Goal: Task Accomplishment & Management: Manage account settings

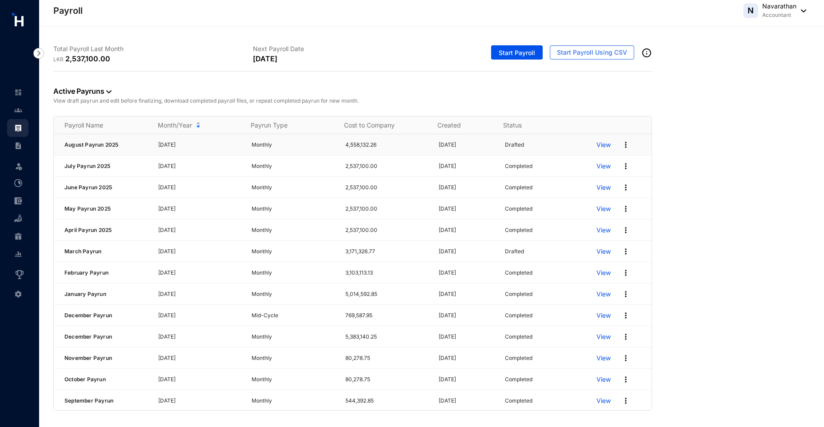
click at [621, 145] on img at bounding box center [625, 144] width 9 height 9
click at [593, 163] on p "Delete" at bounding box center [585, 163] width 63 height 15
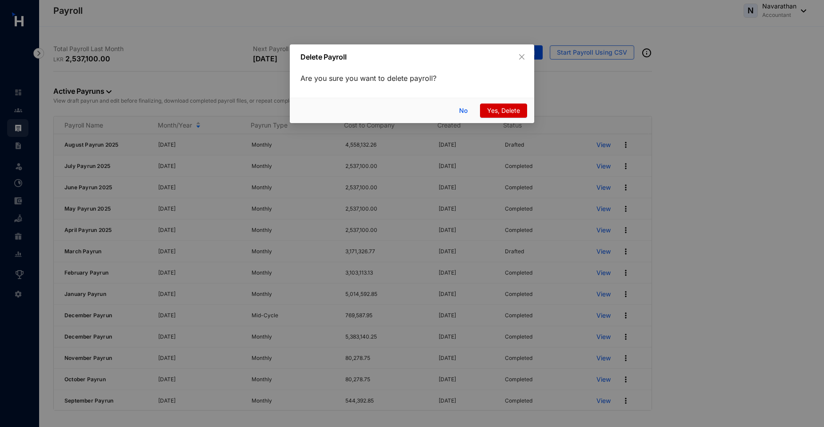
click at [503, 106] on span "Yes, Delete" at bounding box center [503, 111] width 33 height 10
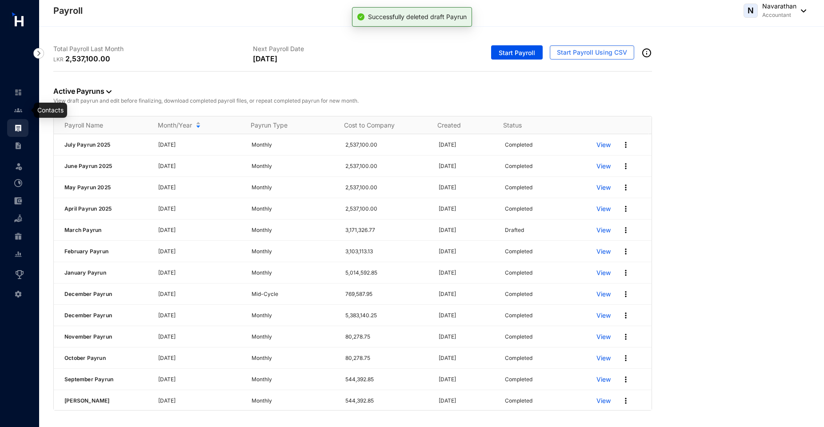
click at [16, 111] on img at bounding box center [18, 110] width 8 height 8
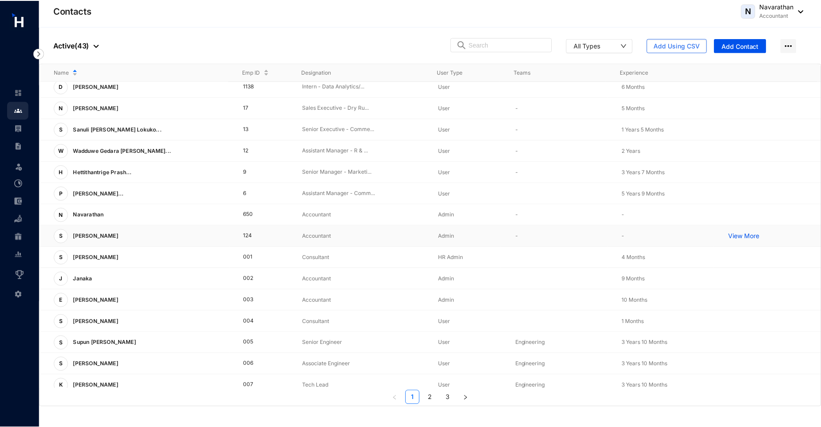
scroll to position [120, 0]
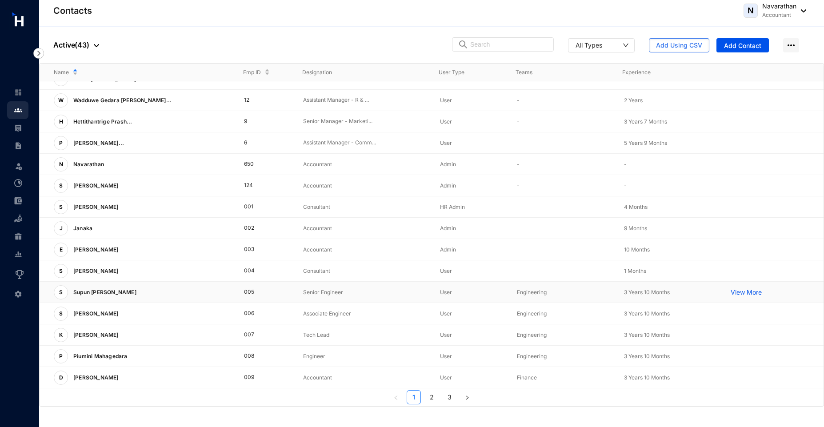
click at [742, 293] on p "View More" at bounding box center [748, 292] width 36 height 9
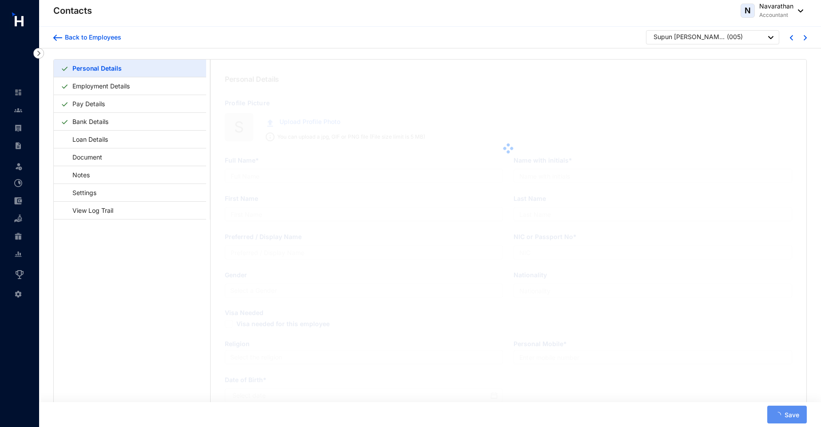
type input "Supun [PERSON_NAME]"
type input "S"
type input "Supun"
type input "[PERSON_NAME]"
type input "862440016V"
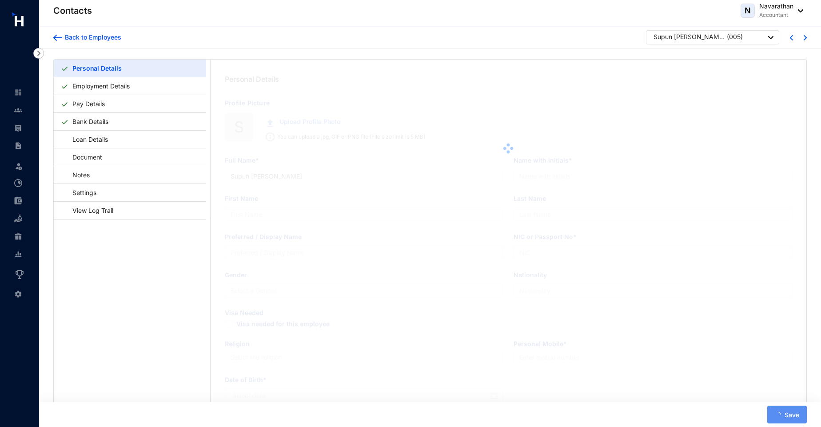
type input "7214526770"
type input "[STREET_ADDRESS][PERSON_NAME]"
type input "[DATE]"
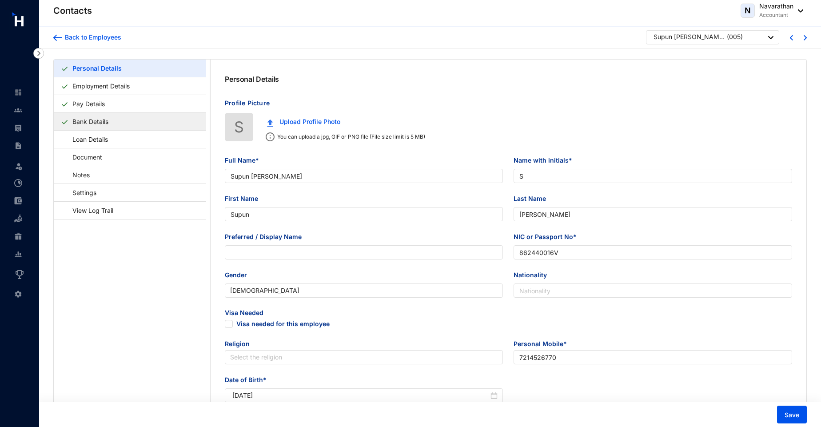
click at [112, 124] on link "Bank Details" at bounding box center [90, 121] width 43 height 18
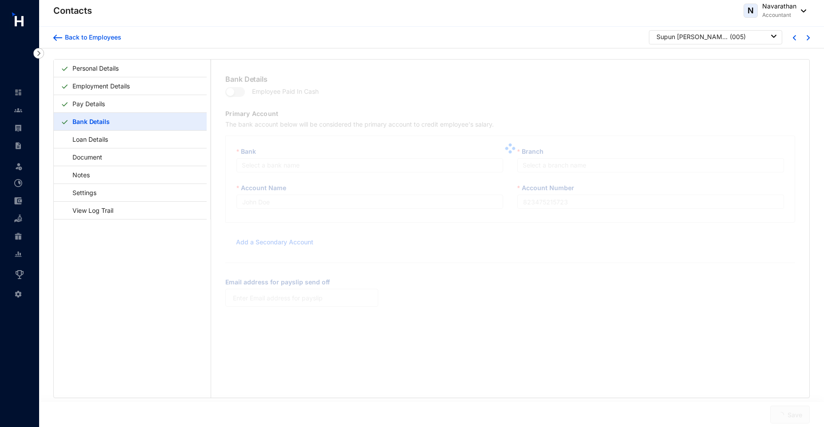
type input "[PERSON_NAME]"
type input "56783456"
type input "n@[DOMAIN_NAME]"
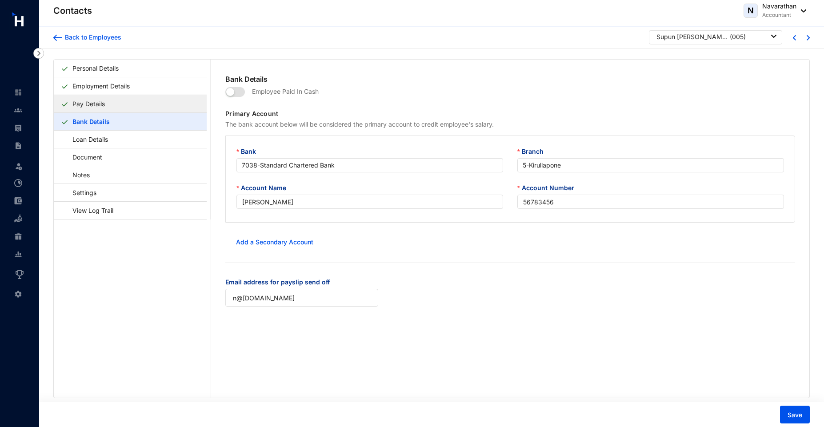
click at [101, 103] on link "Pay Details" at bounding box center [89, 104] width 40 height 18
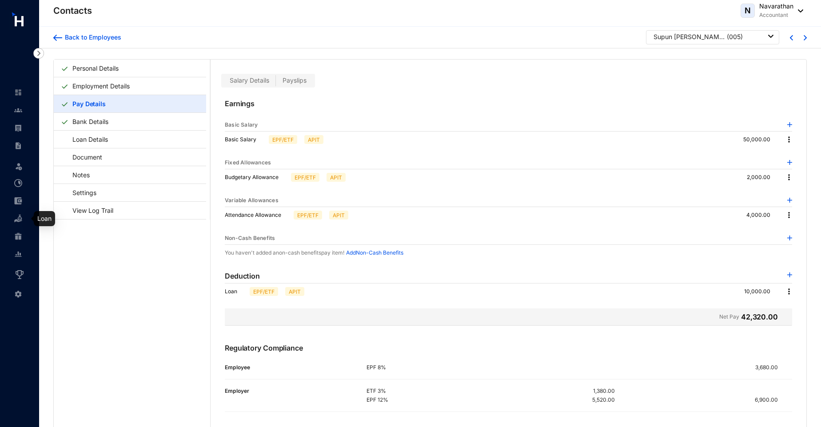
click at [18, 220] on img at bounding box center [18, 219] width 8 height 8
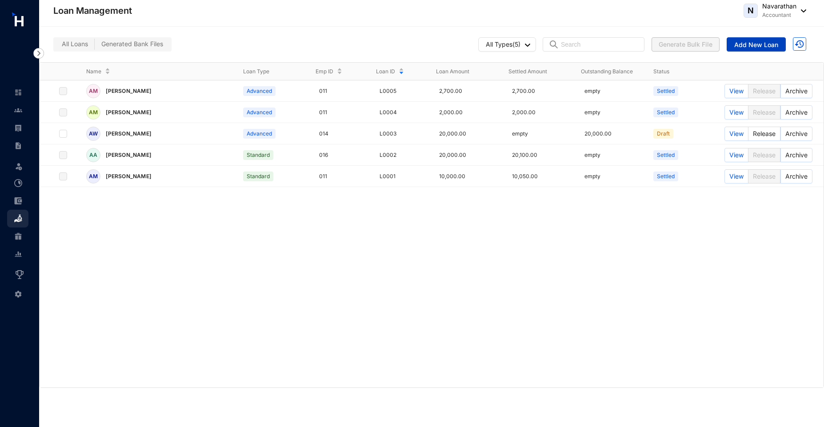
click at [762, 43] on span "Add New Loan" at bounding box center [756, 44] width 44 height 9
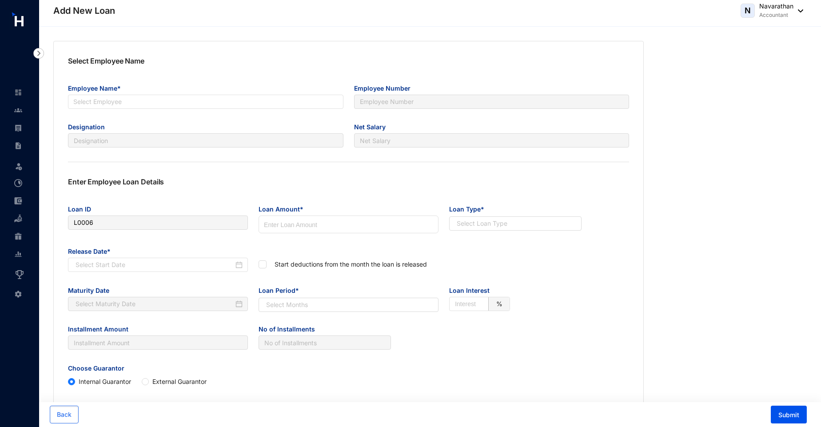
type input "L0006"
radio input "true"
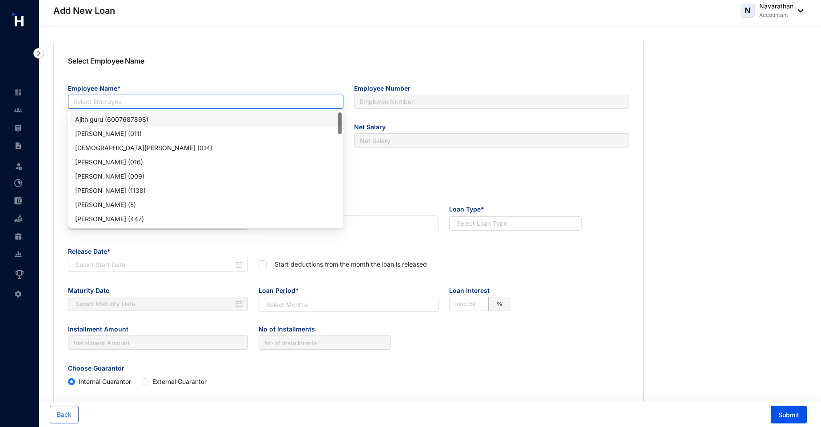
click at [129, 100] on input "search" at bounding box center [205, 101] width 265 height 13
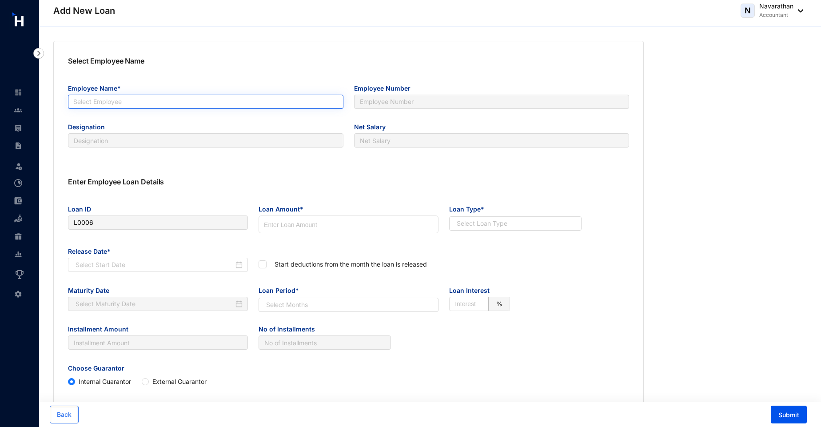
click at [79, 102] on input "search" at bounding box center [205, 101] width 265 height 13
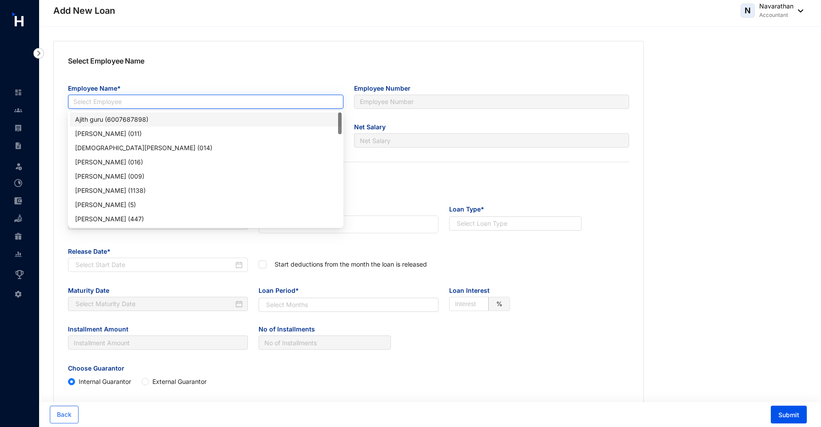
click at [79, 102] on input "search" at bounding box center [205, 101] width 265 height 13
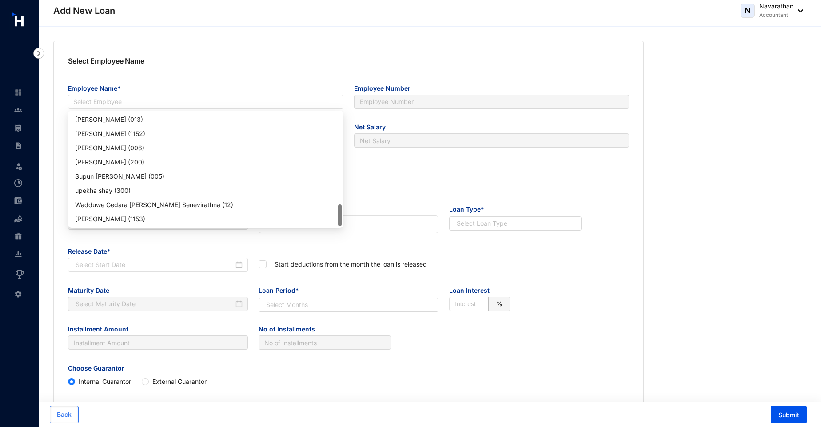
scroll to position [6, 0]
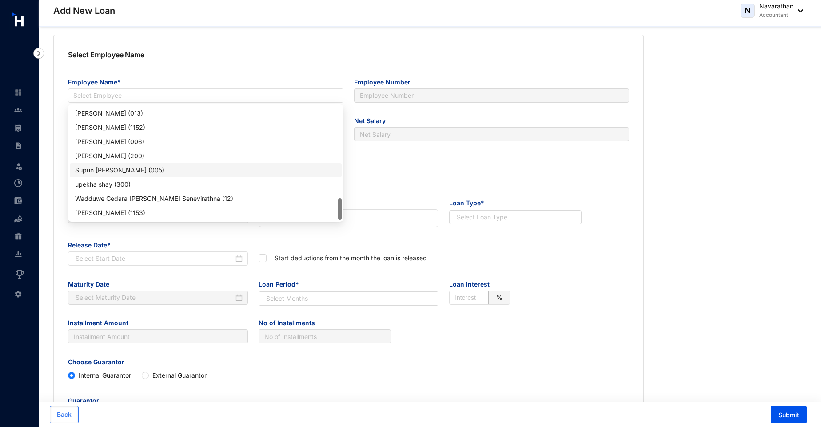
click at [105, 168] on div "Supun [PERSON_NAME] (005)" at bounding box center [205, 170] width 261 height 10
type input "005"
type input "Senior Engineer"
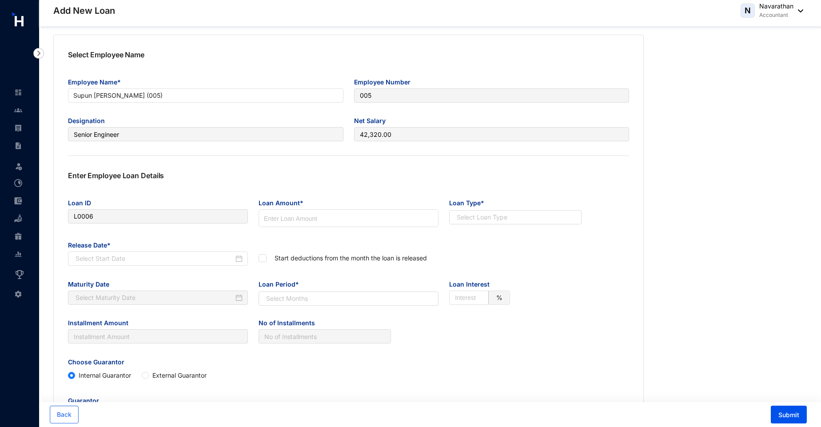
type input "42,320.00"
click at [276, 217] on input at bounding box center [348, 219] width 179 height 18
click at [17, 108] on img at bounding box center [18, 110] width 8 height 8
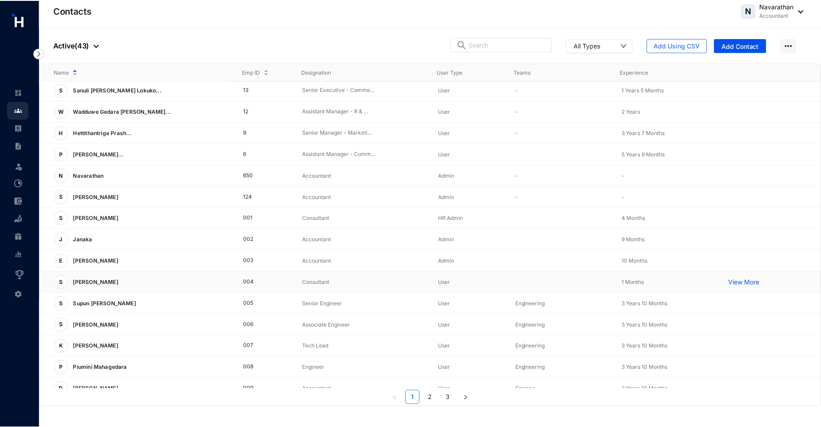
scroll to position [120, 0]
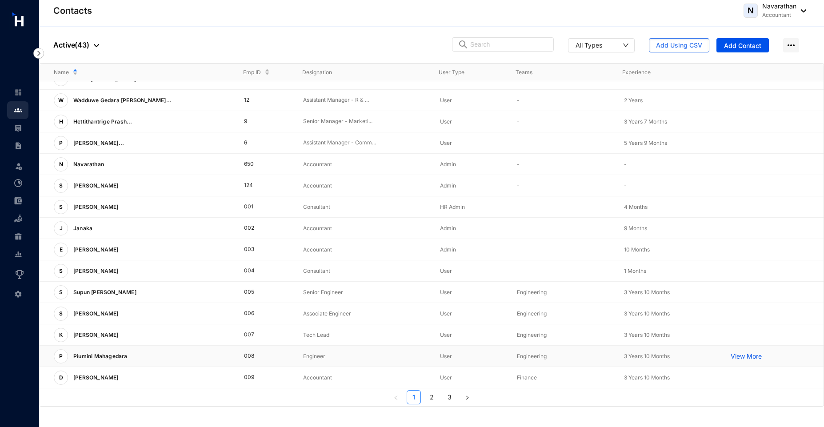
click at [738, 355] on p "View More" at bounding box center [748, 356] width 36 height 9
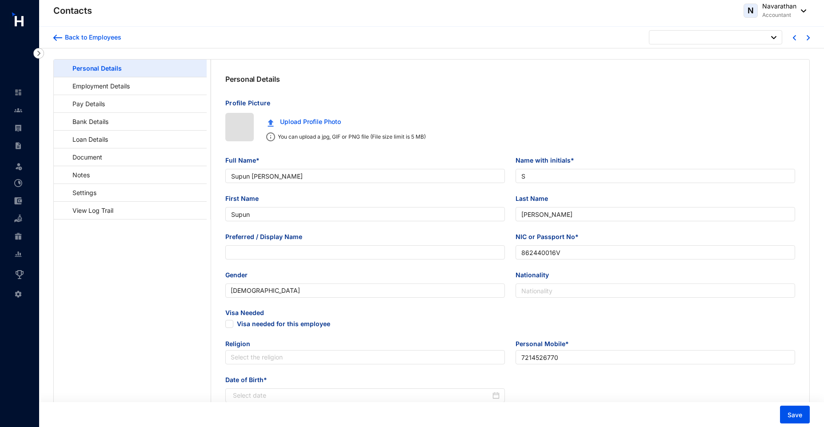
type input "[DATE]"
type input "Piumini Mahagedara"
type input "P. Mahagedara"
type input "Piumini"
type input "Mahagedara"
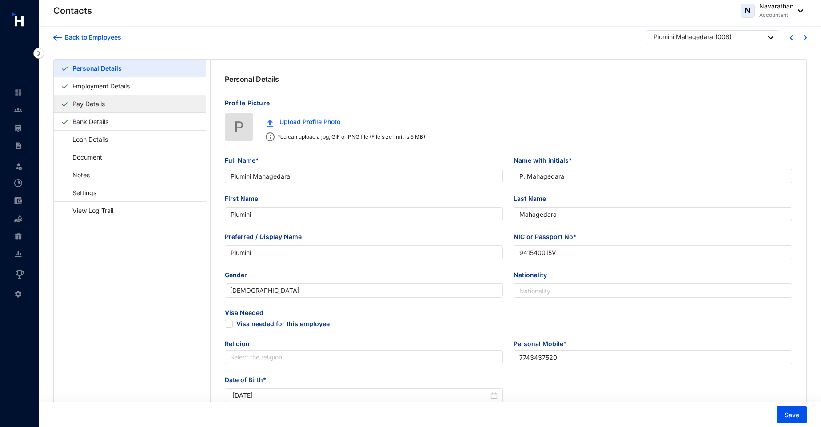
type input "Piumini"
type input "941540015V"
type input "7743437520"
type input "[STREET_ADDRESS]"
type input "[DATE]"
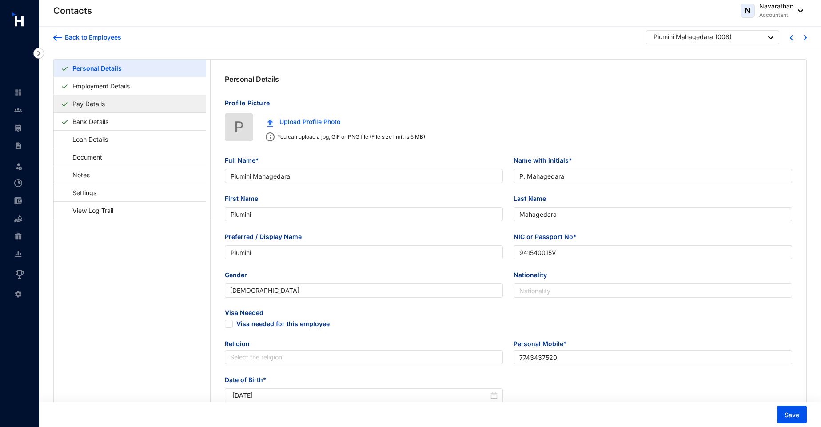
click at [108, 103] on link "Pay Details" at bounding box center [89, 104] width 40 height 18
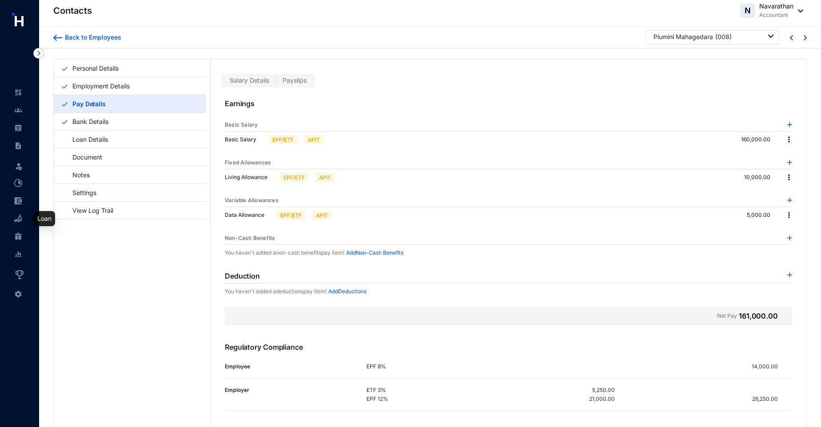
click at [17, 220] on img at bounding box center [18, 219] width 8 height 8
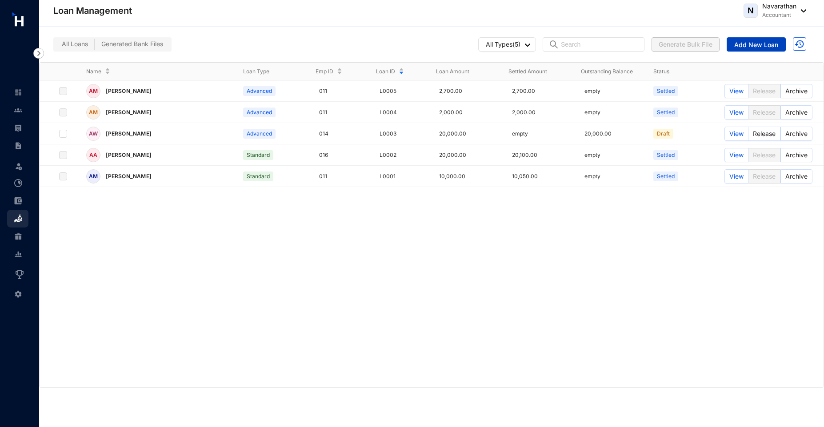
click at [753, 42] on span "Add New Loan" at bounding box center [756, 44] width 44 height 9
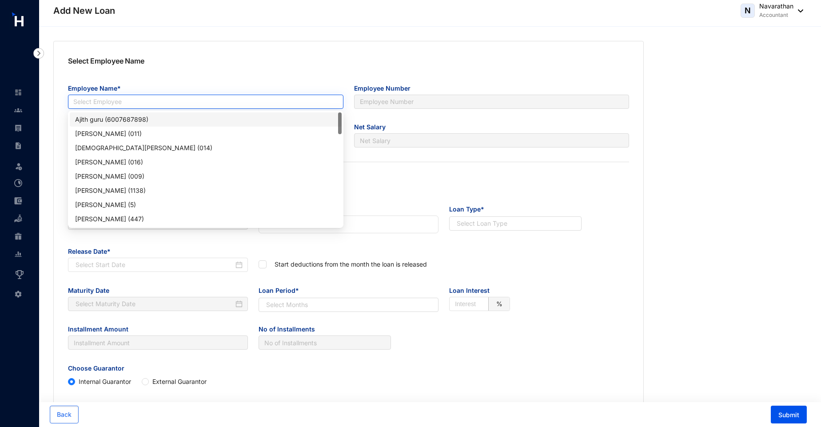
click at [113, 100] on input "search" at bounding box center [205, 101] width 265 height 13
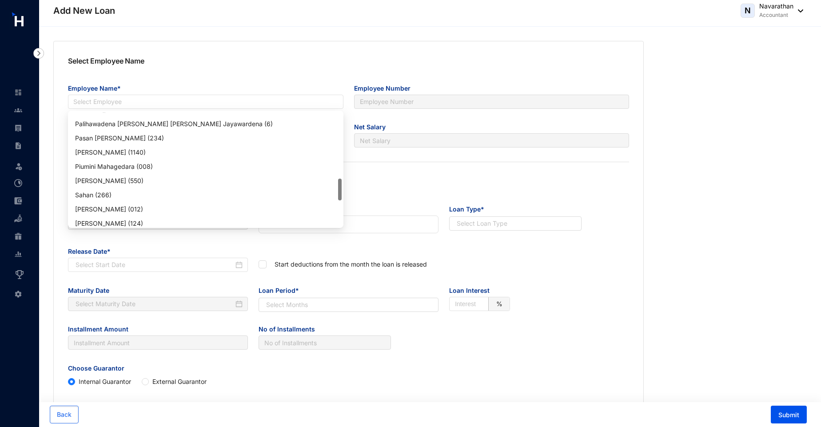
scroll to position [342, 0]
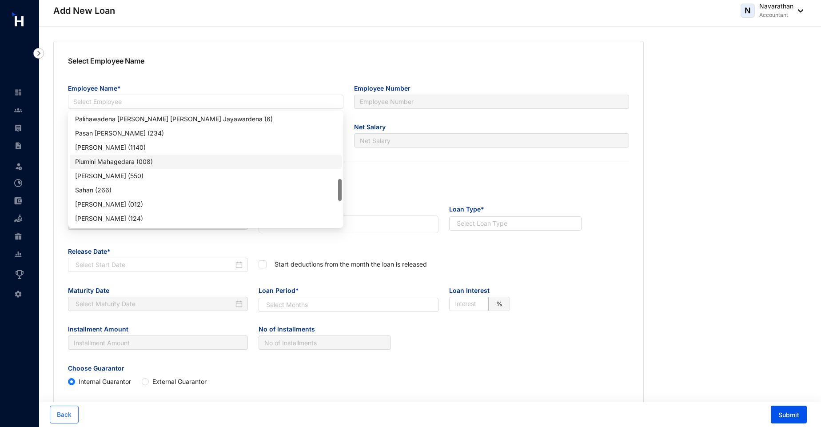
click at [116, 156] on div "Piumini Mahagedara (008)" at bounding box center [206, 162] width 272 height 14
type input "008"
type input "Engineer"
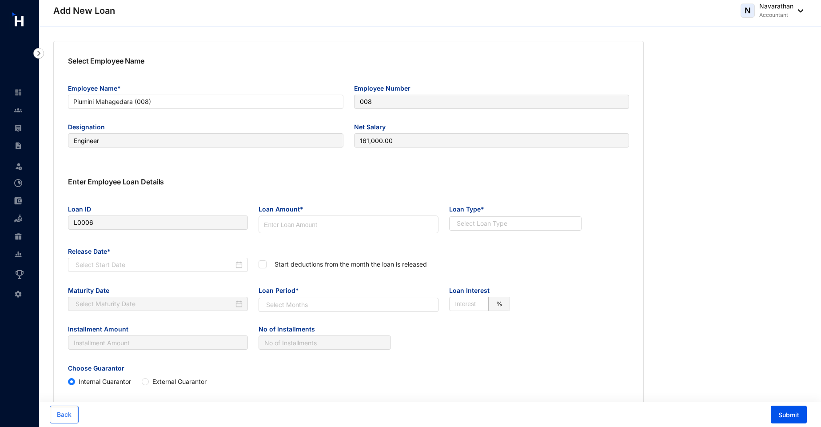
type input "161,000.00"
click at [280, 223] on input at bounding box center [348, 225] width 179 height 18
type input "48000"
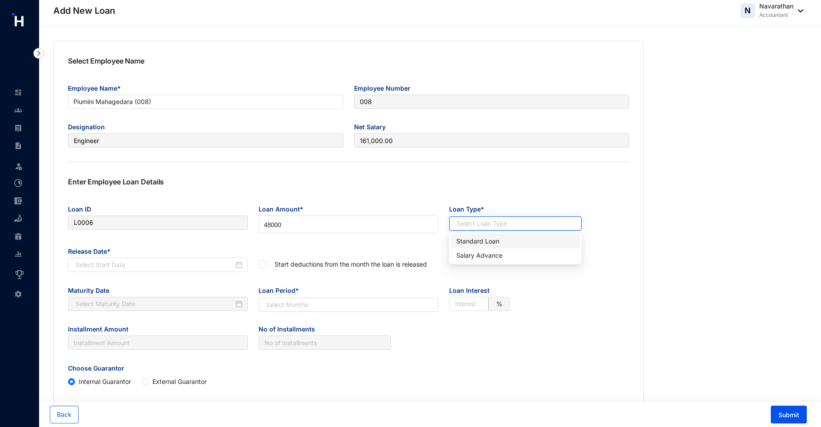
click at [492, 220] on input "search" at bounding box center [511, 223] width 116 height 13
click at [462, 243] on div "Standard Loan" at bounding box center [515, 241] width 118 height 10
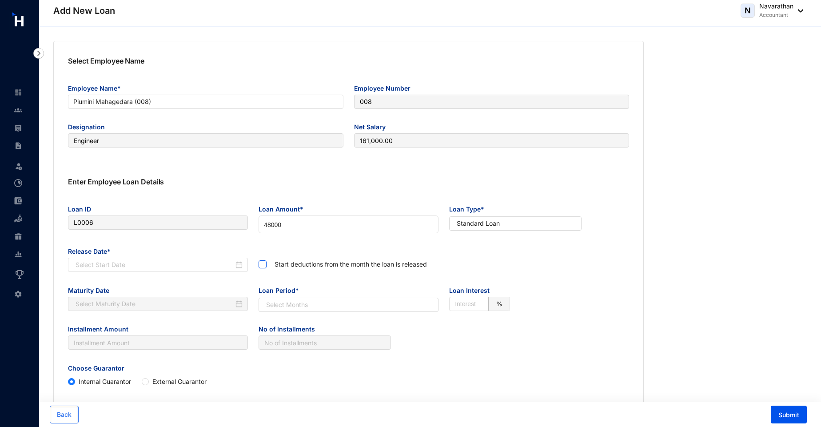
click at [263, 266] on input "checkbox" at bounding box center [262, 263] width 6 height 6
checkbox input "true"
click at [100, 273] on div "Release Date*" at bounding box center [158, 263] width 180 height 39
click at [90, 265] on input at bounding box center [155, 265] width 158 height 10
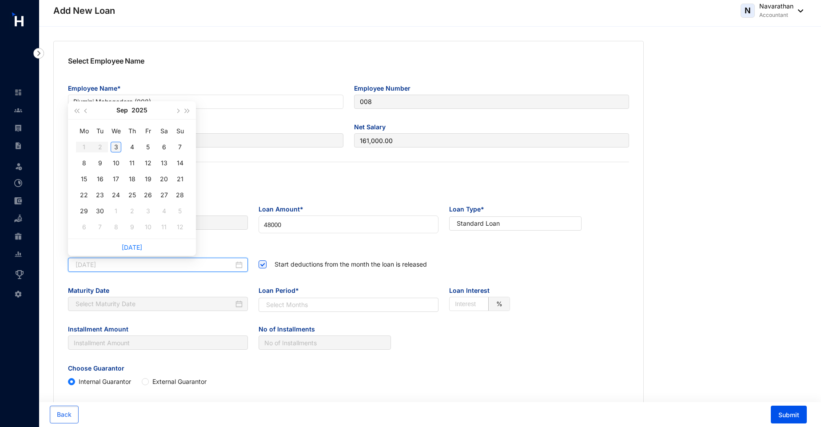
type input "[DATE]"
click at [116, 147] on div "3" at bounding box center [116, 147] width 11 height 11
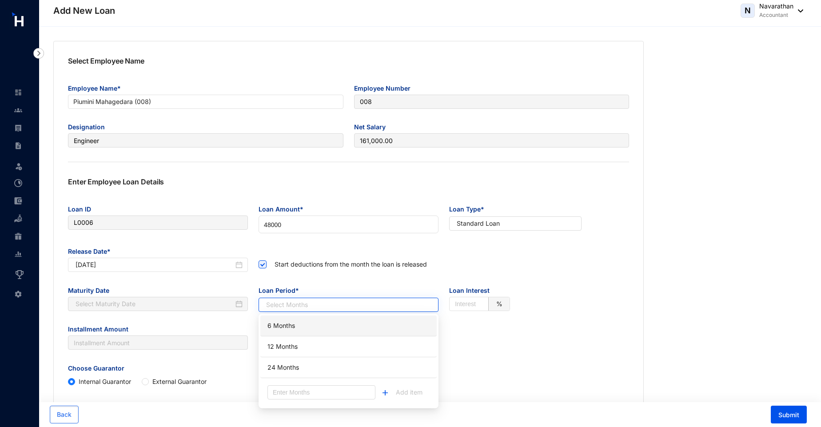
click at [297, 303] on input "search" at bounding box center [344, 304] width 164 height 13
click at [293, 327] on div "6 Months" at bounding box center [349, 326] width 166 height 16
type input "[DATE]"
type input "8000.00"
type input "6"
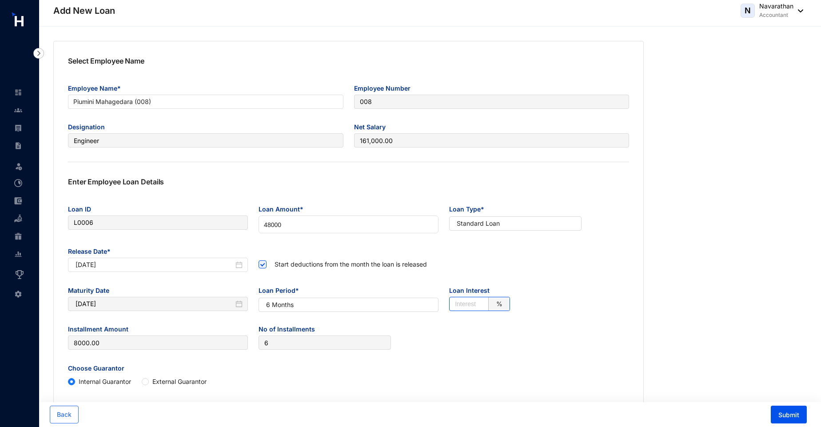
click at [461, 304] on input "text" at bounding box center [471, 303] width 32 height 13
type input "1"
type input "8040.00"
type input "1"
click at [548, 303] on div "Maturity Date [DATE] Loan Period* 6 Months Loan Interest 1 %" at bounding box center [349, 302] width 572 height 39
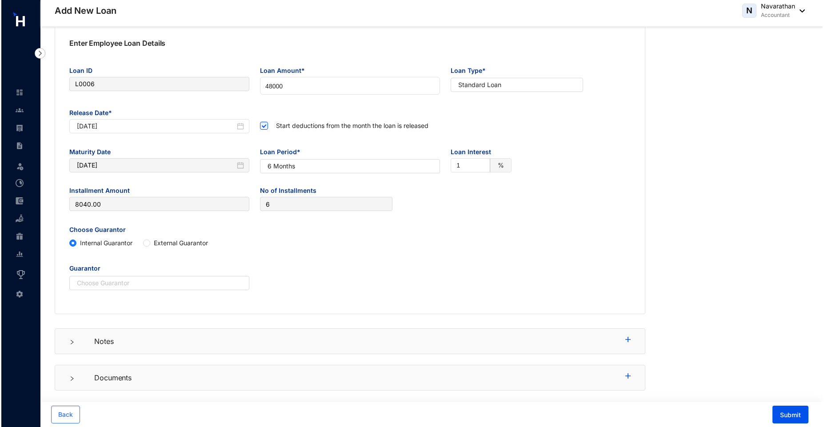
scroll to position [0, 0]
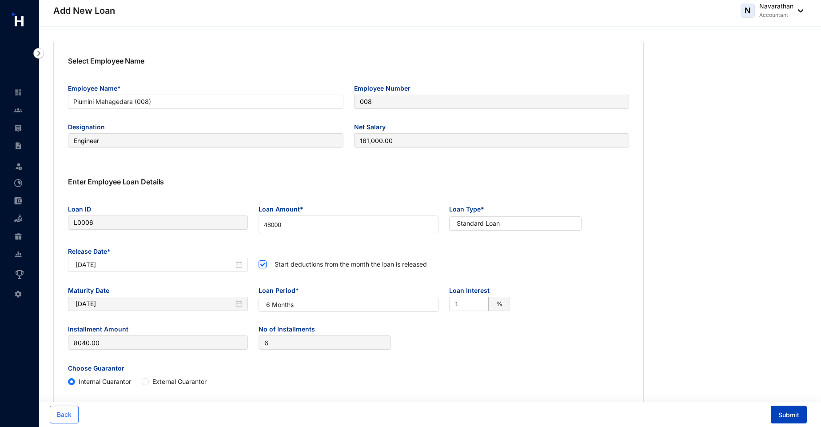
click at [788, 414] on span "Submit" at bounding box center [788, 415] width 21 height 9
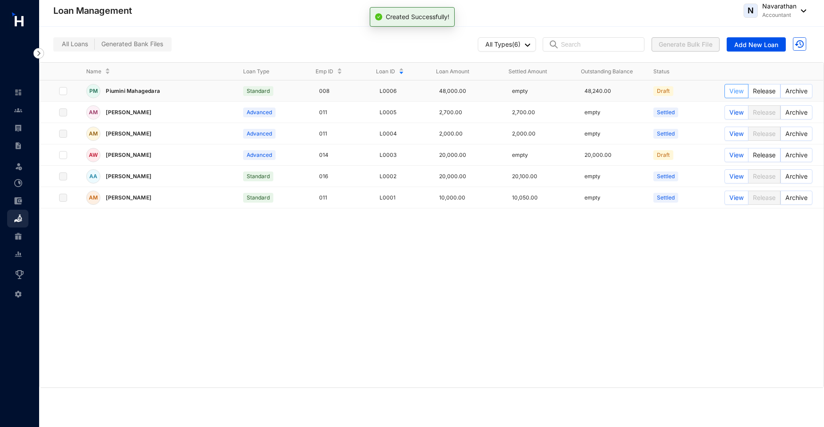
click at [737, 96] on span "View" at bounding box center [736, 91] width 14 height 10
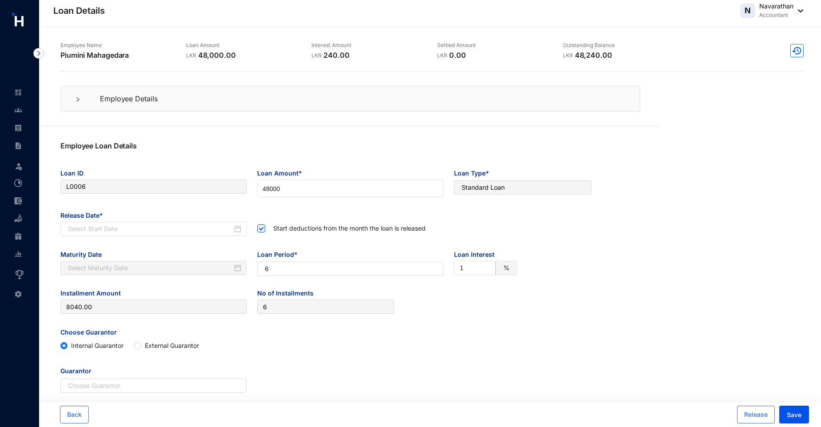
type input "L0006"
type input "48000"
checkbox input "true"
type input "[DATE]"
click at [758, 415] on span "Release" at bounding box center [756, 414] width 24 height 9
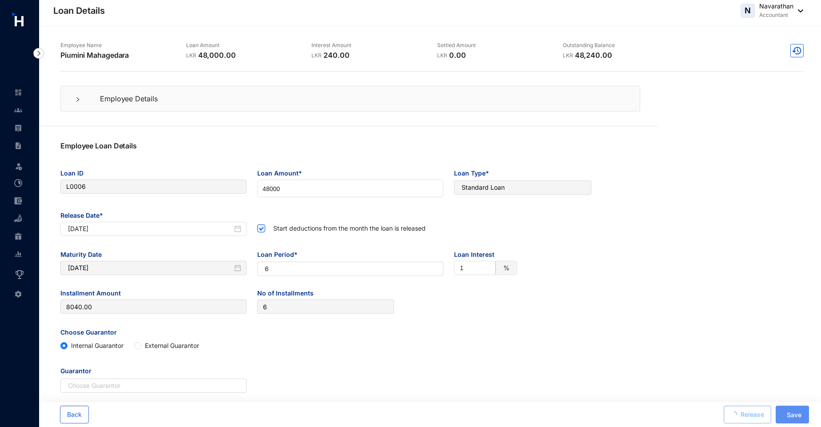
type input "[DATE]"
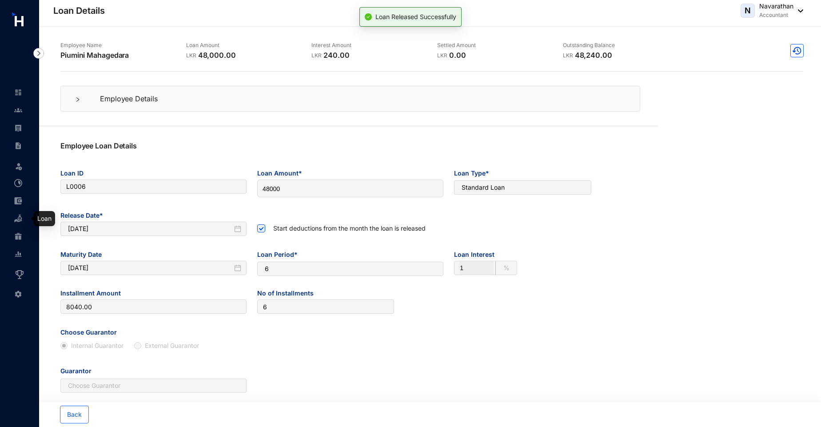
click at [20, 221] on img at bounding box center [18, 219] width 8 height 8
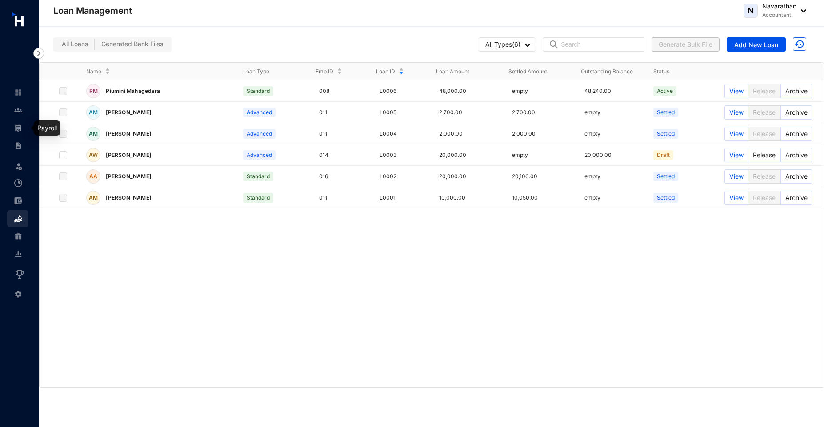
click at [19, 126] on img at bounding box center [18, 128] width 8 height 8
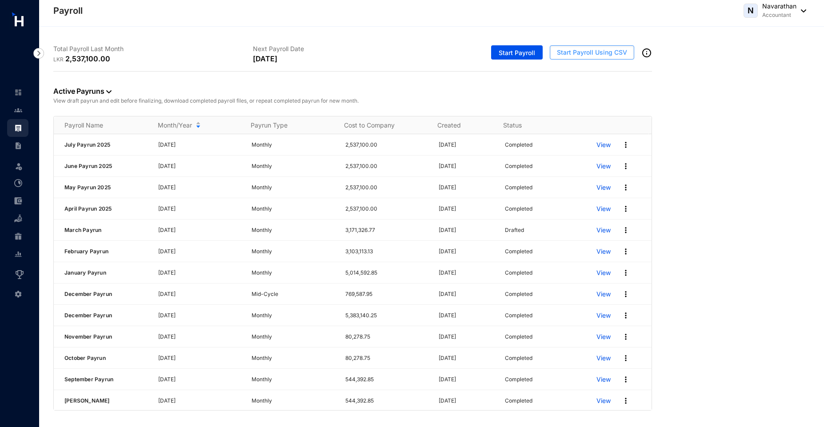
click at [606, 53] on span "Start Payroll Using CSV" at bounding box center [592, 52] width 70 height 9
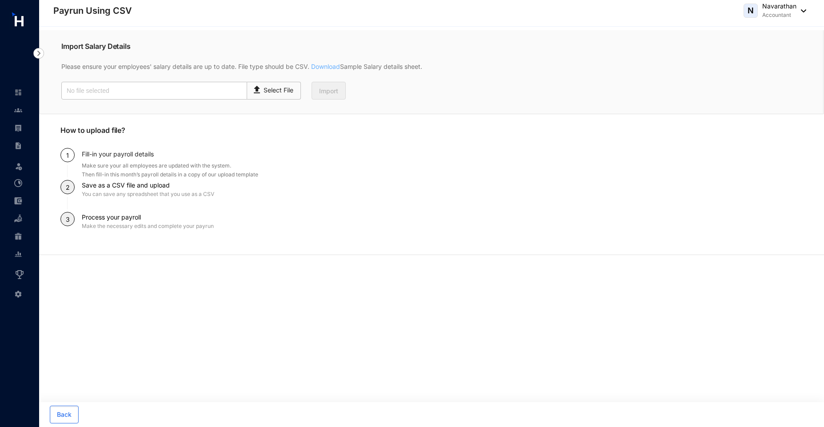
click at [323, 65] on link "Download" at bounding box center [324, 67] width 31 height 8
click at [15, 112] on img at bounding box center [18, 110] width 8 height 8
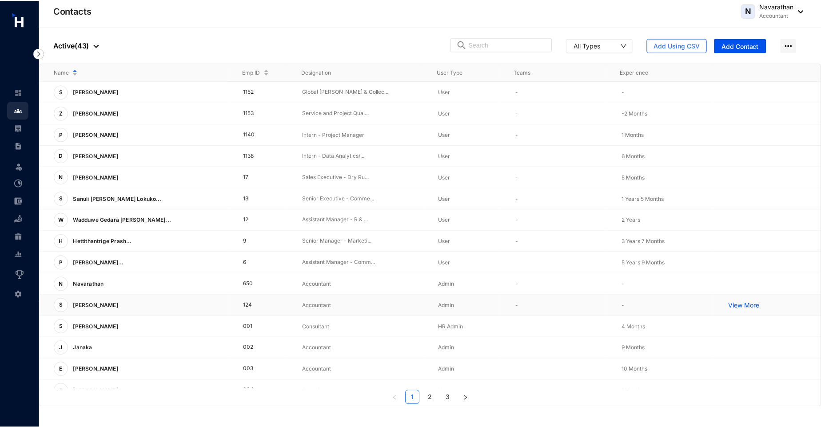
scroll to position [120, 0]
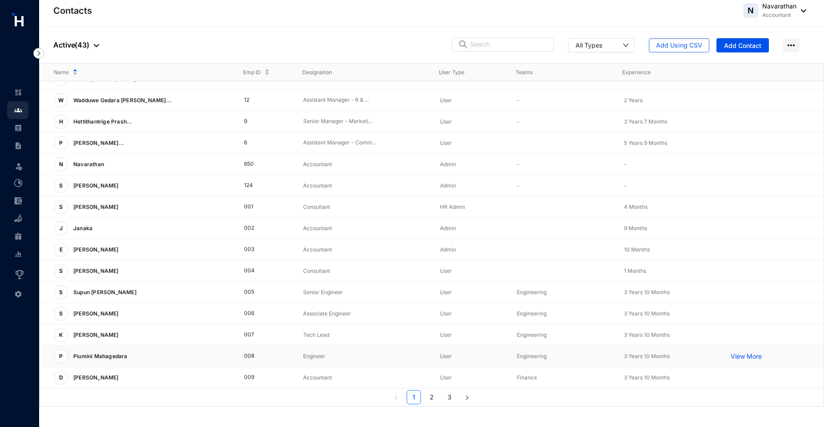
click at [732, 356] on p "View More" at bounding box center [748, 356] width 36 height 9
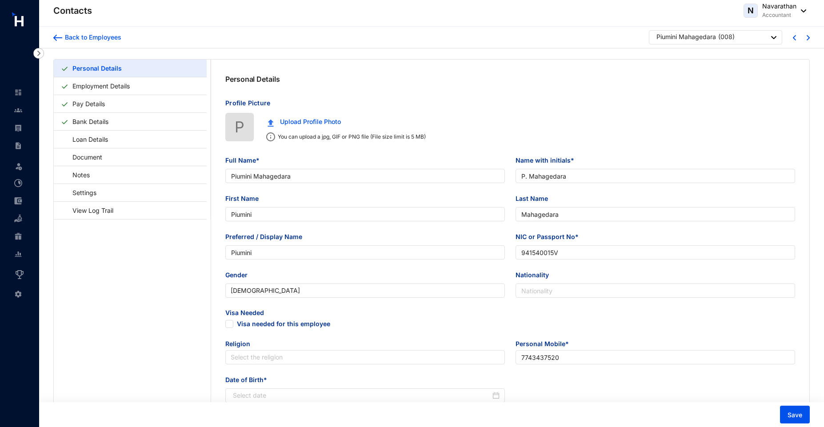
type input "[DATE]"
click at [114, 84] on link "Employment Details" at bounding box center [101, 86] width 64 height 18
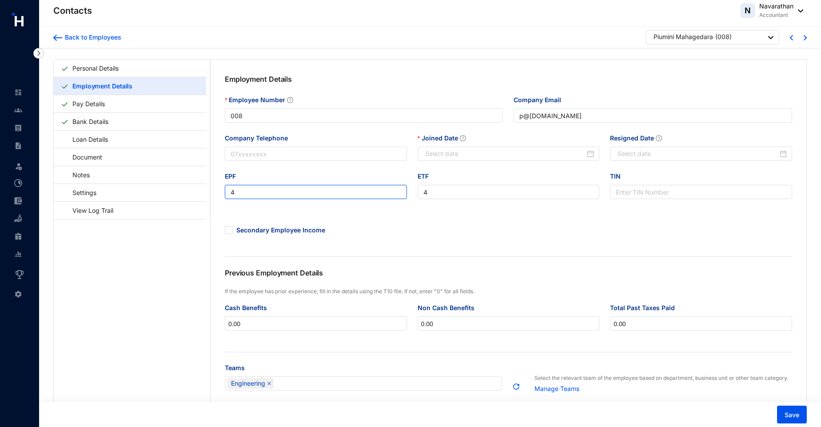
type input "[DATE]"
click at [122, 67] on link "Personal Details" at bounding box center [95, 68] width 53 height 18
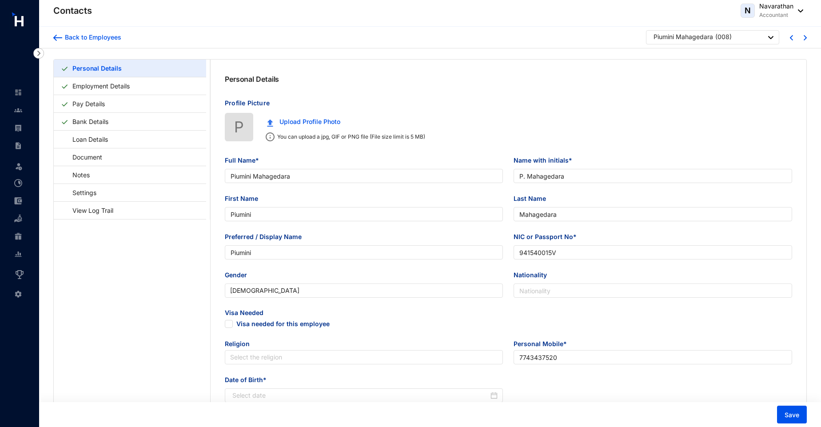
type input "[DATE]"
click at [133, 84] on link "Employment Details" at bounding box center [101, 86] width 64 height 18
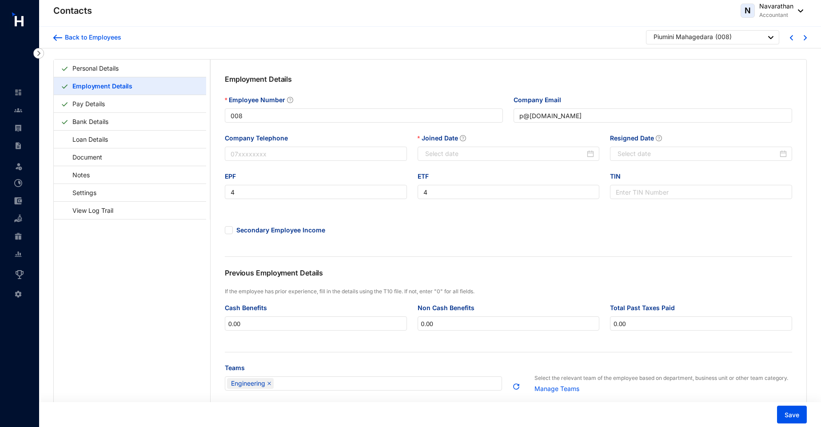
type input "[DATE]"
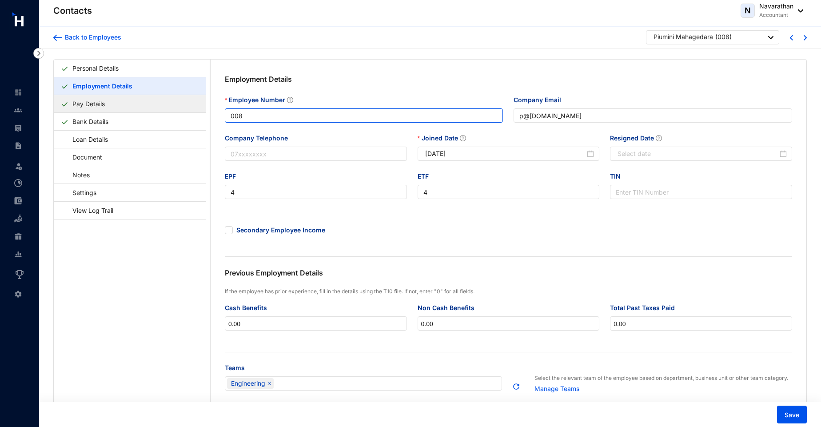
drag, startPoint x: 275, startPoint y: 119, endPoint x: 198, endPoint y: 100, distance: 79.2
click at [198, 100] on div "Personal Details Employment Details Pay Details Bank Details Loan Details Docum…" at bounding box center [430, 322] width 753 height 524
type input "AB008"
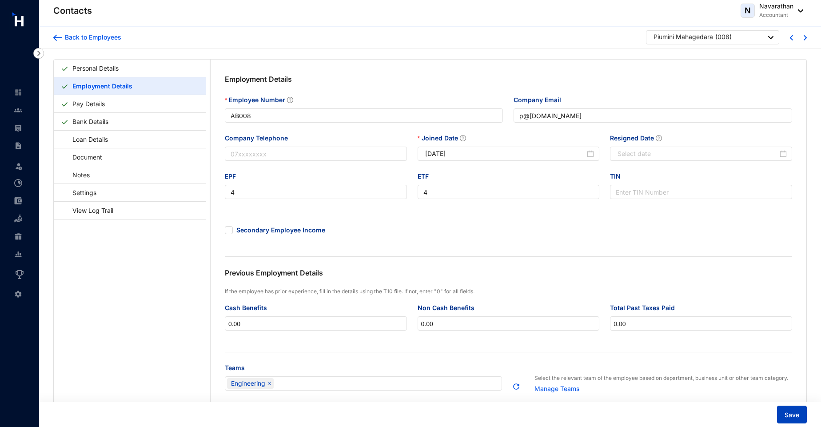
click at [786, 415] on span "Save" at bounding box center [792, 415] width 15 height 9
click at [108, 105] on link "Pay Details" at bounding box center [89, 104] width 40 height 18
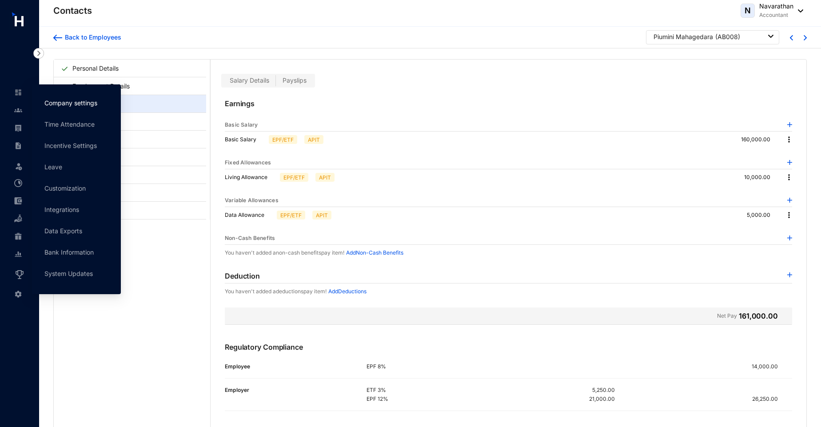
click at [74, 102] on link "Company settings" at bounding box center [70, 103] width 53 height 8
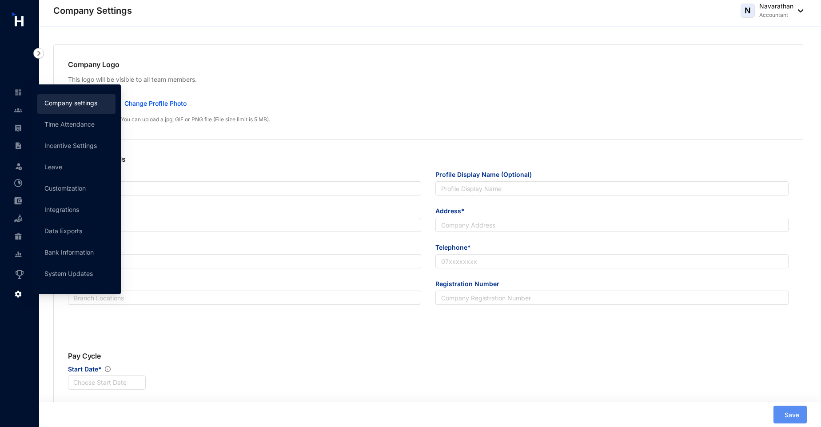
type input "Humanised Technology Solutions"
type input "Humanised Payroll"
type input "[EMAIL_ADDRESS][DOMAIN_NAME]"
type input "[STREET_ADDRESS]"
type input "0764437726"
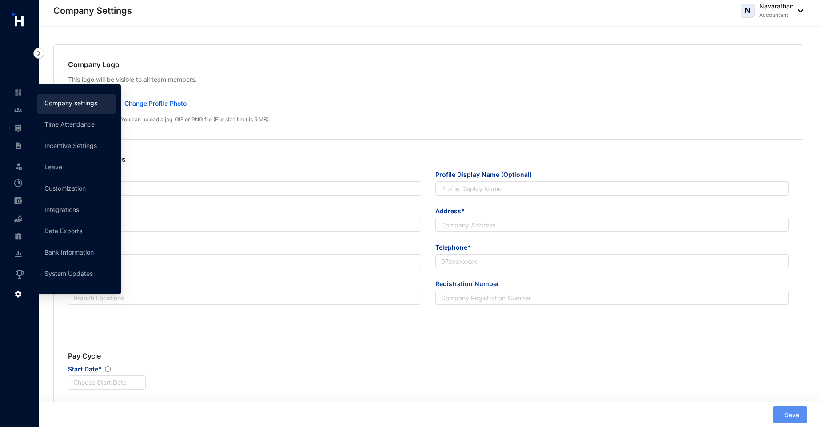
type input "PV124536"
type input "A"
type input "55104"
type input "8"
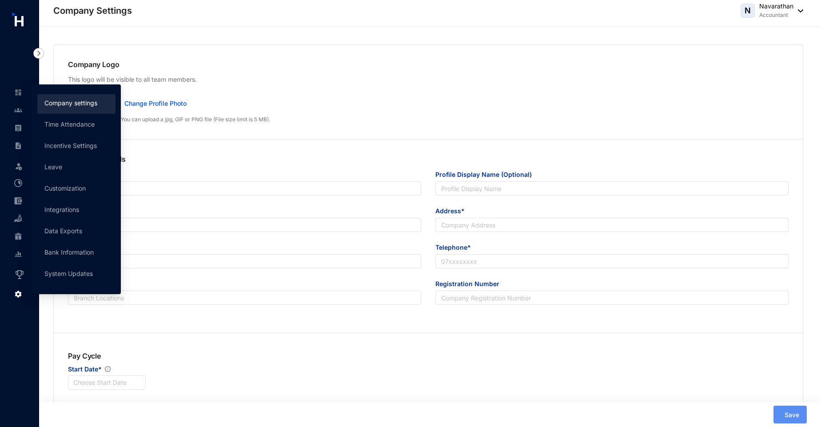
radio input "true"
checkbox input "true"
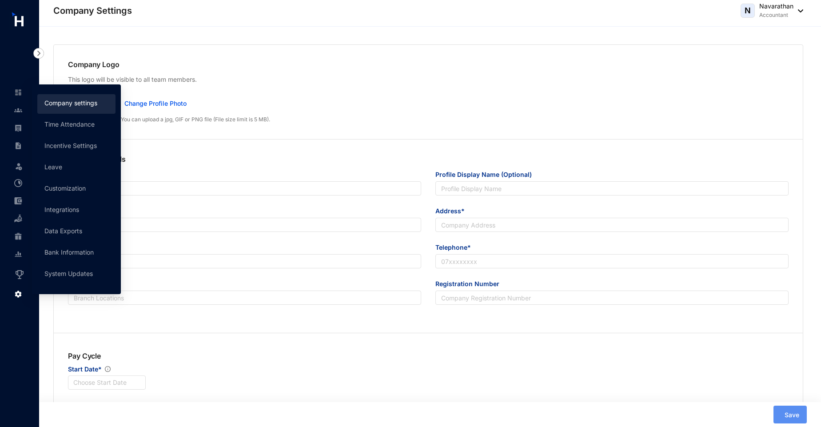
checkbox input "true"
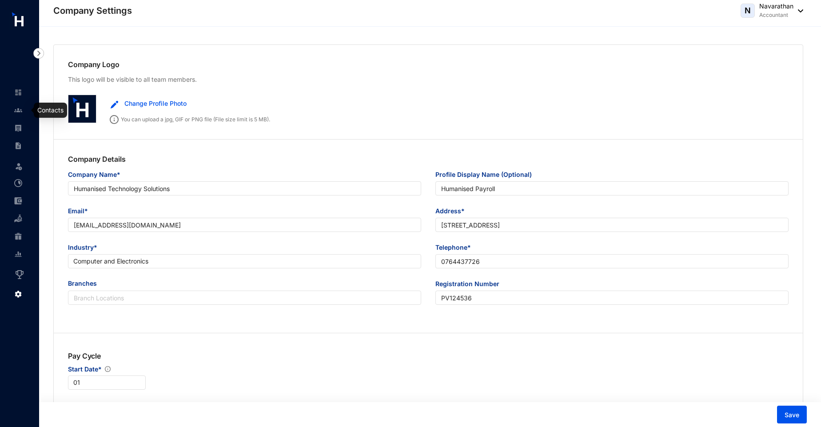
click at [22, 112] on img at bounding box center [18, 110] width 8 height 8
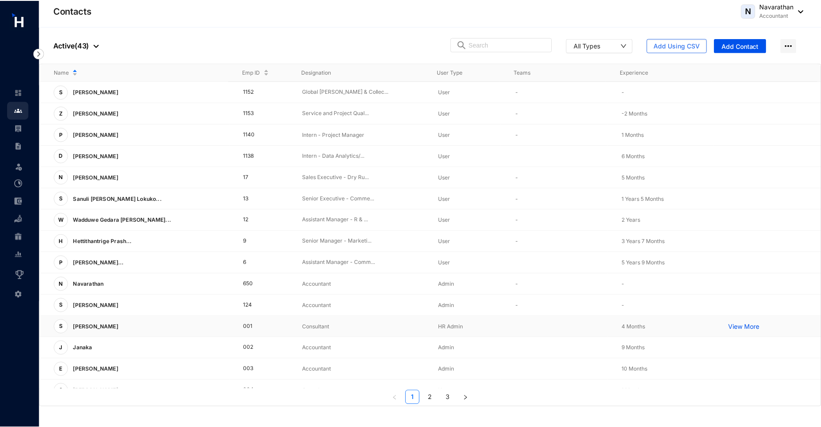
scroll to position [120, 0]
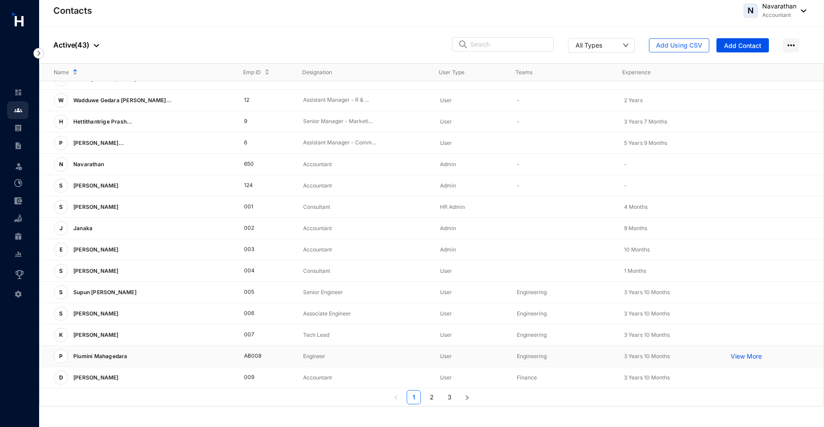
click at [748, 357] on p "View More" at bounding box center [748, 356] width 36 height 9
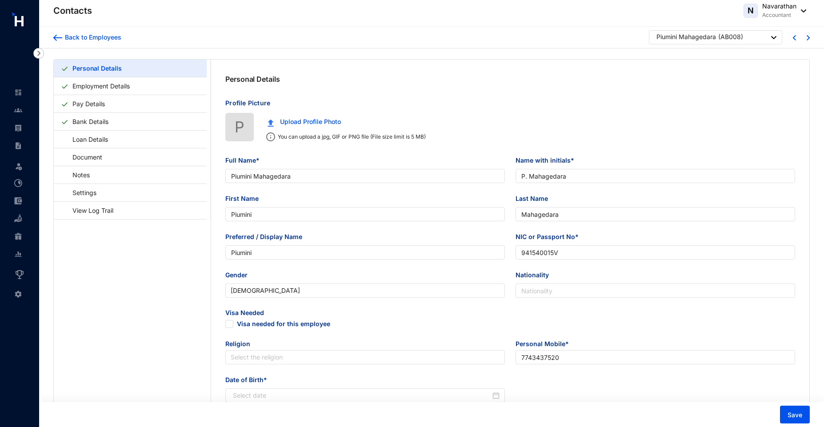
type input "[DATE]"
click at [105, 105] on link "Pay Details" at bounding box center [89, 104] width 40 height 18
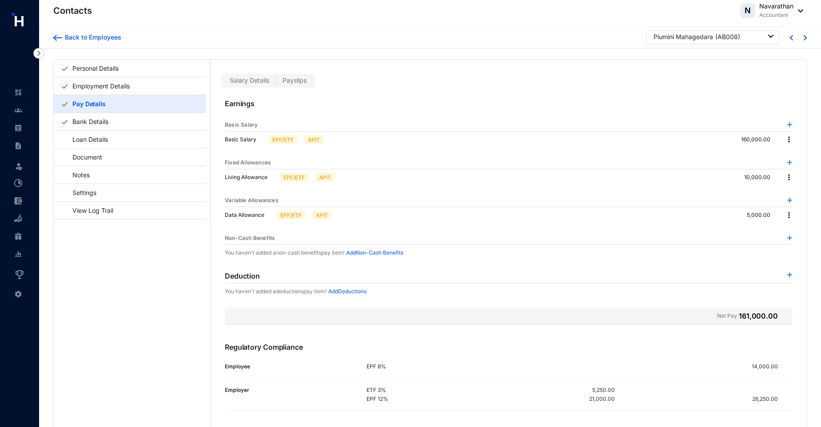
click at [786, 179] on img at bounding box center [789, 177] width 9 height 9
click at [793, 191] on span "Edit" at bounding box center [798, 193] width 19 height 10
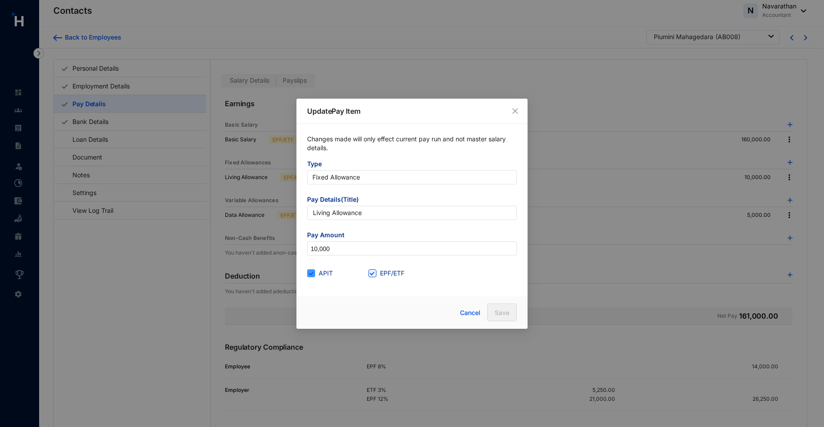
click at [312, 269] on input "APIT" at bounding box center [310, 272] width 6 height 6
checkbox input "false"
click at [369, 273] on input "EPF/ETF" at bounding box center [371, 272] width 6 height 6
checkbox input "false"
click at [503, 317] on span "Save" at bounding box center [502, 312] width 15 height 9
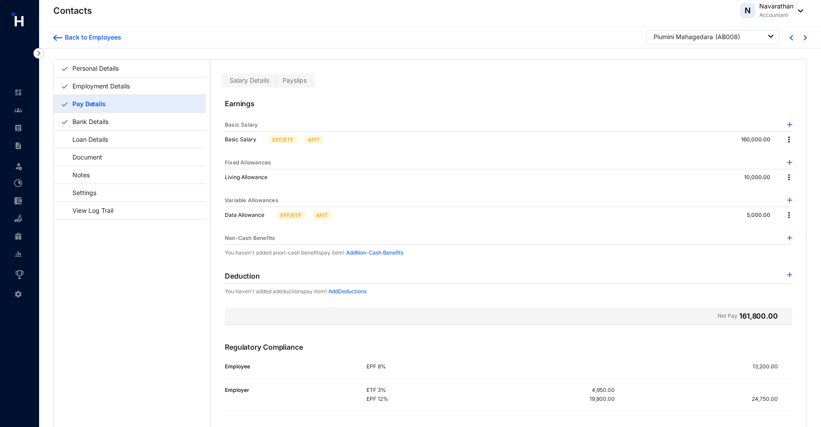
click at [787, 214] on img at bounding box center [789, 215] width 9 height 9
click at [796, 229] on span "Edit" at bounding box center [798, 230] width 19 height 10
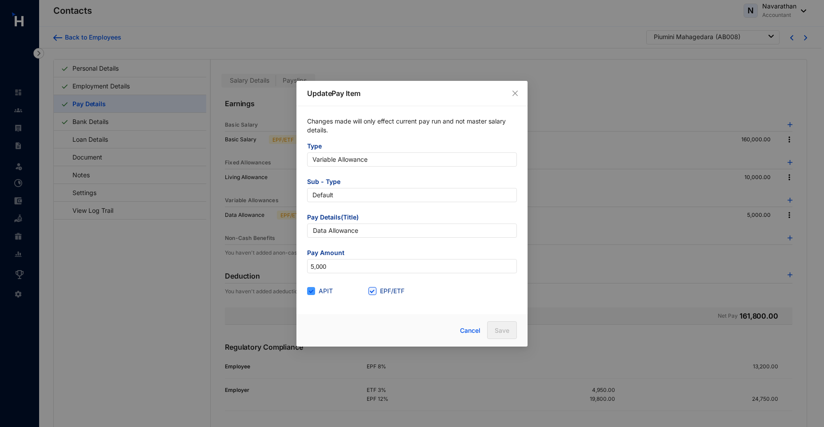
click at [313, 288] on input "APIT" at bounding box center [310, 290] width 6 height 6
checkbox input "false"
click at [372, 291] on input "EPF/ETF" at bounding box center [371, 290] width 6 height 6
checkbox input "false"
click at [497, 332] on span "Save" at bounding box center [502, 330] width 15 height 9
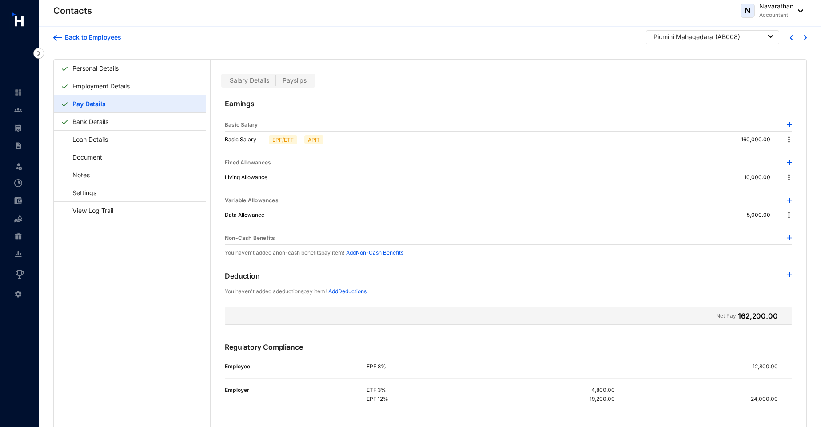
click at [788, 276] on img at bounding box center [789, 274] width 5 height 5
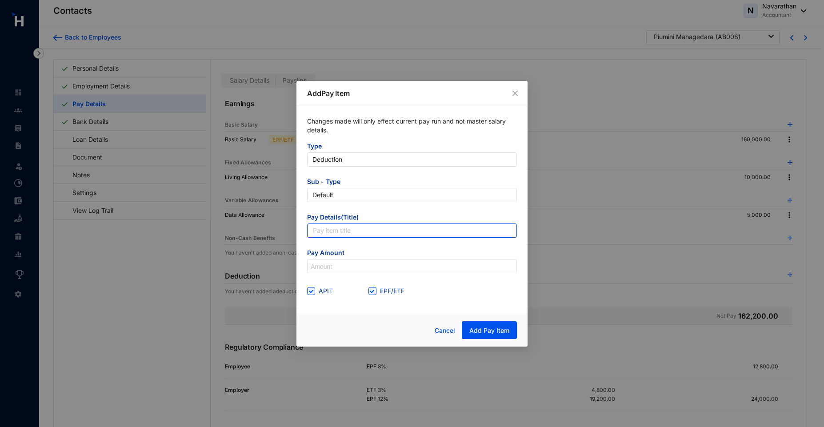
click at [321, 229] on input "text" at bounding box center [412, 230] width 210 height 14
type input "Salary Advances"
click at [321, 269] on input at bounding box center [411, 266] width 209 height 14
type input "25,000"
click at [313, 291] on input "APIT" at bounding box center [310, 290] width 6 height 6
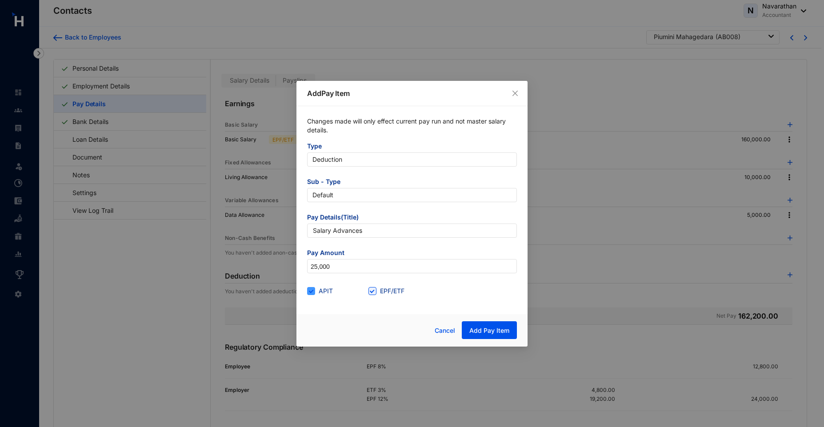
checkbox input "false"
click at [372, 291] on input "EPF/ETF" at bounding box center [371, 290] width 6 height 6
checkbox input "false"
click at [499, 331] on span "Add Pay Item" at bounding box center [489, 330] width 40 height 9
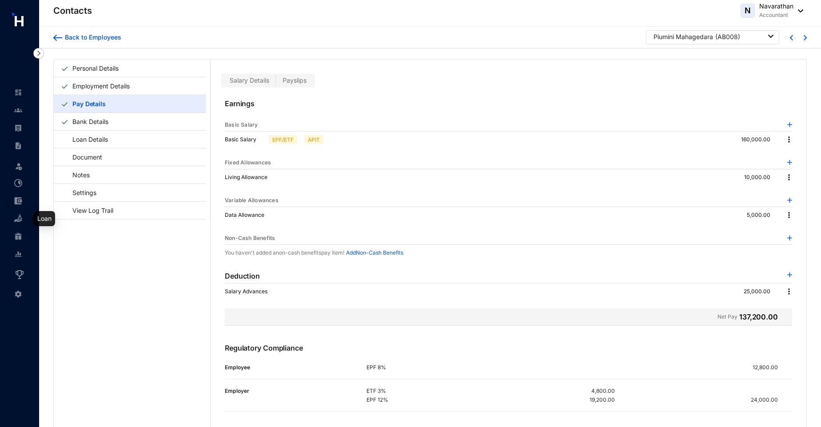
click at [21, 220] on img at bounding box center [18, 219] width 8 height 8
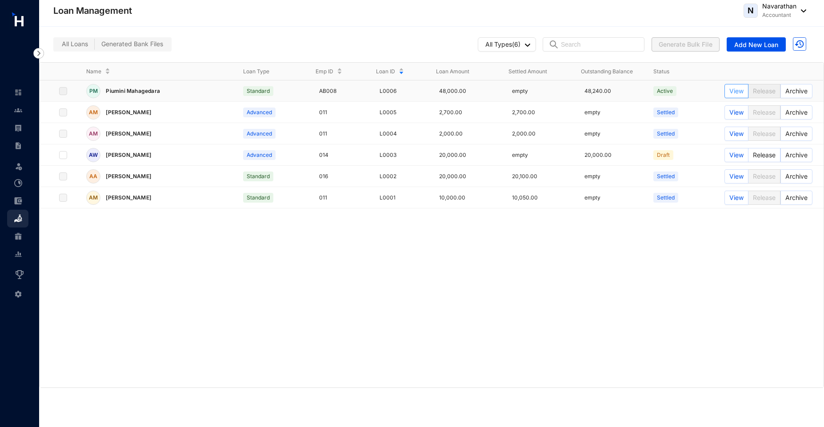
click at [743, 97] on button "View" at bounding box center [736, 91] width 24 height 14
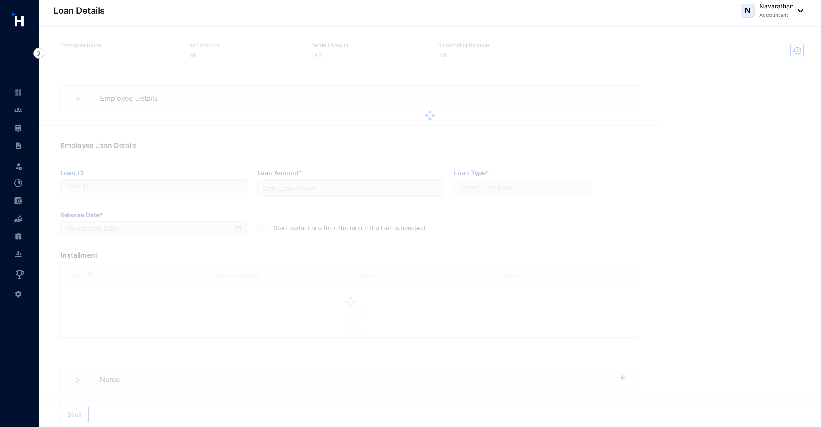
type input "L0006"
type input "48000"
checkbox input "true"
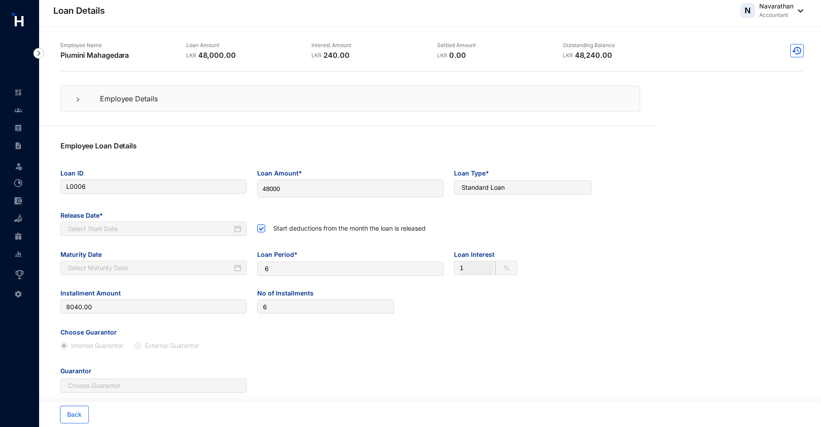
type input "[DATE]"
click at [15, 218] on img at bounding box center [18, 219] width 8 height 8
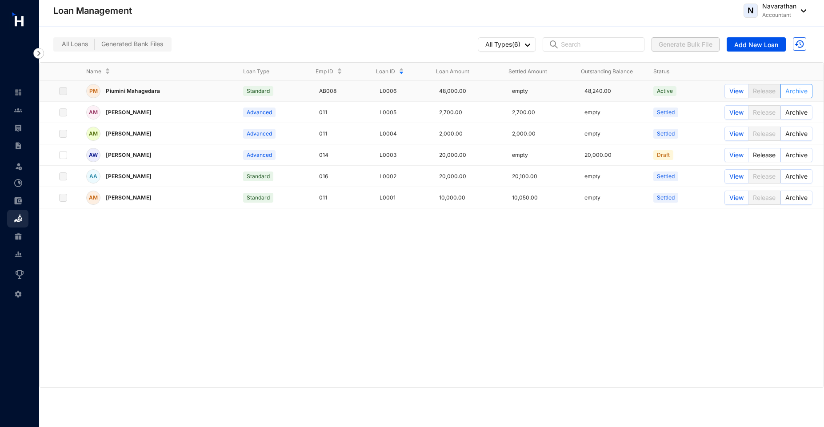
click at [799, 95] on span "Archive" at bounding box center [796, 91] width 22 height 10
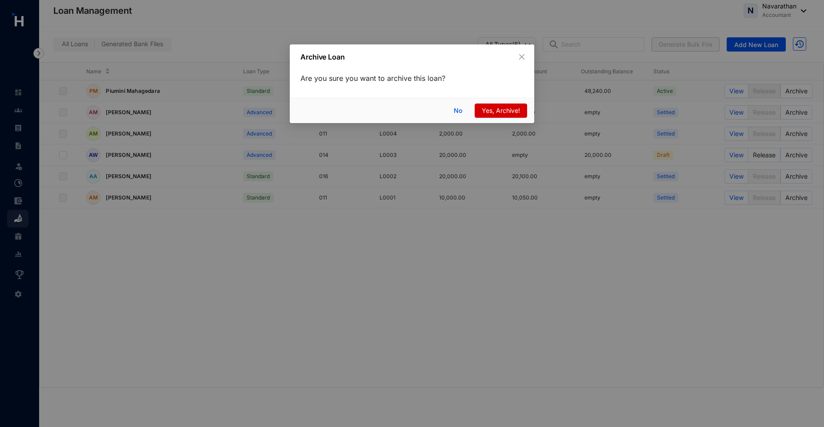
click at [493, 114] on span "Yes, Archive!" at bounding box center [501, 111] width 38 height 10
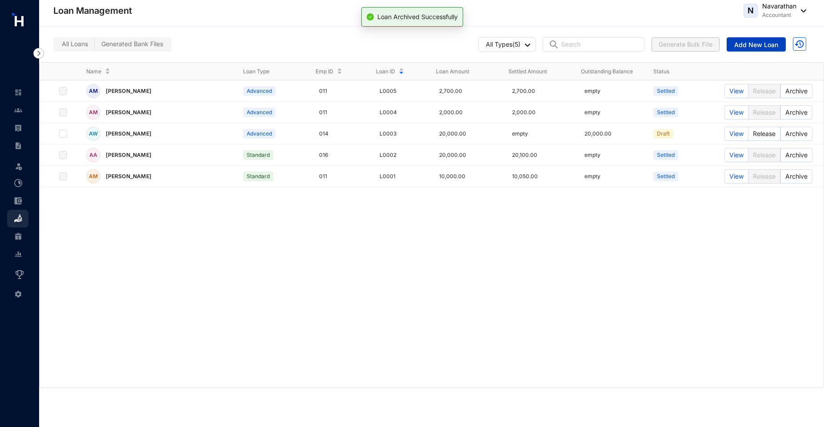
click at [750, 42] on span "Add New Loan" at bounding box center [756, 44] width 44 height 9
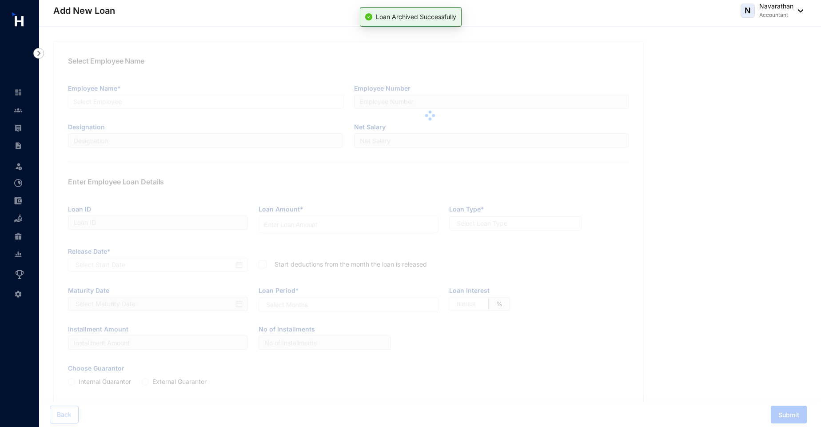
type input "L0007"
radio input "true"
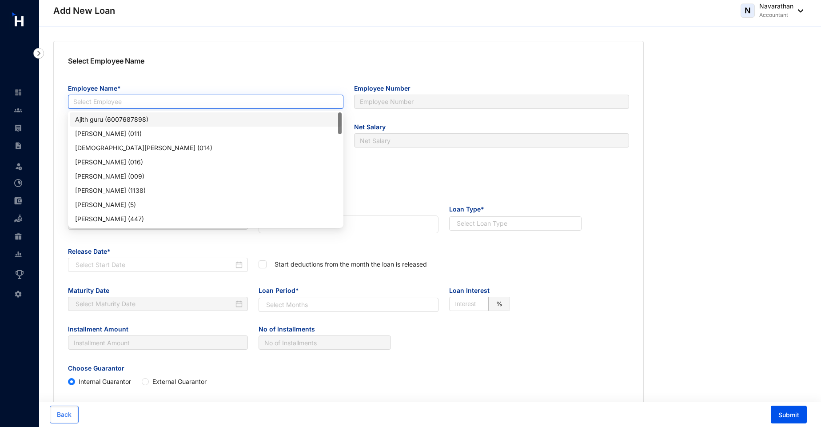
click at [159, 98] on input "search" at bounding box center [205, 101] width 265 height 13
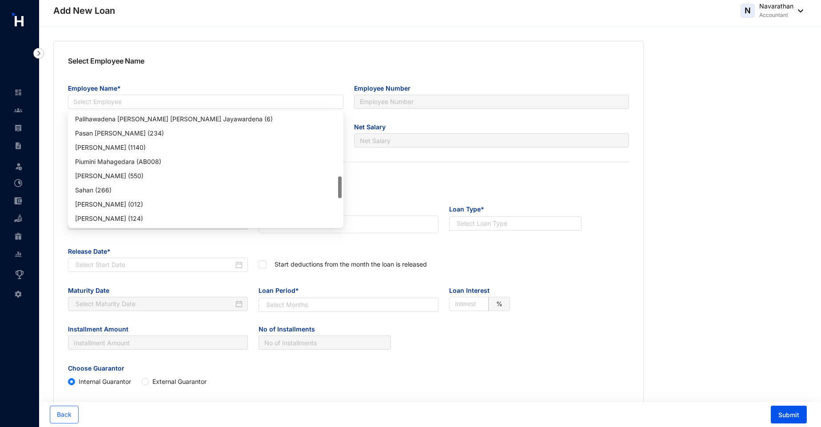
scroll to position [342, 0]
click at [140, 159] on div "Piumini Mahagedara (AB008)" at bounding box center [205, 161] width 261 height 10
type input "AB008"
type input "Engineer"
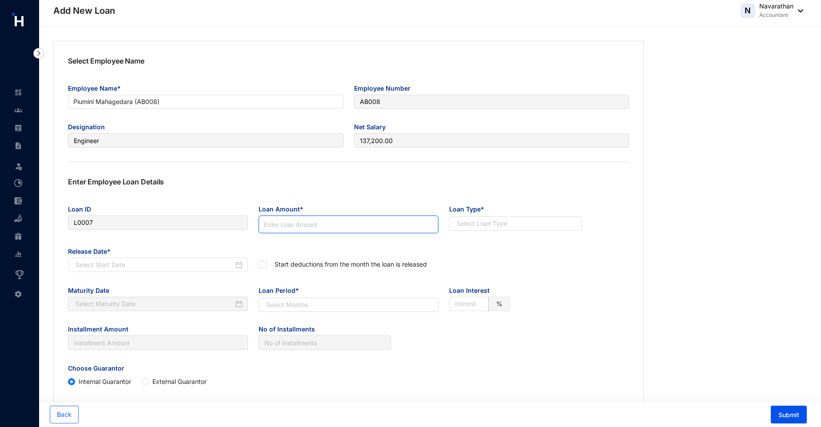
type input "137,200.00"
click at [287, 229] on input at bounding box center [348, 225] width 179 height 18
type input "68000"
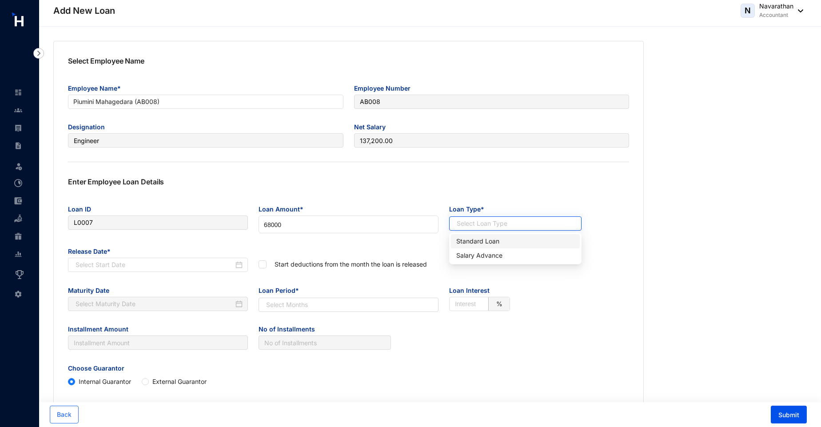
click at [482, 221] on input "search" at bounding box center [511, 223] width 116 height 13
click at [479, 239] on div "Standard Loan" at bounding box center [515, 241] width 118 height 10
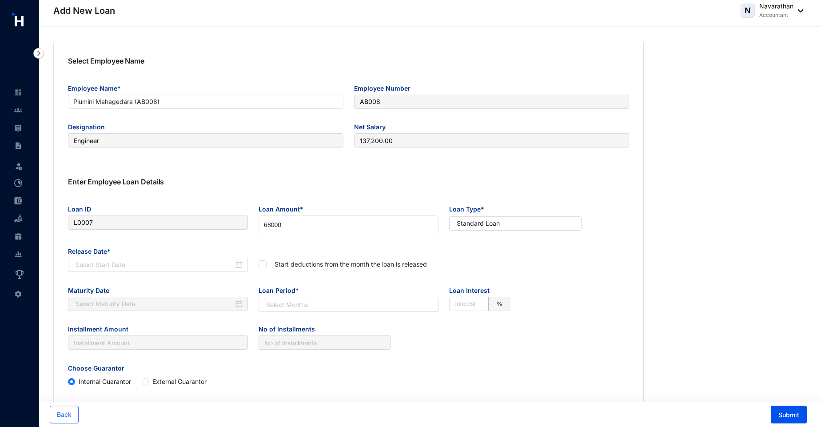
click at [141, 257] on span "Release Date*" at bounding box center [158, 251] width 180 height 14
click at [113, 262] on input at bounding box center [155, 265] width 158 height 10
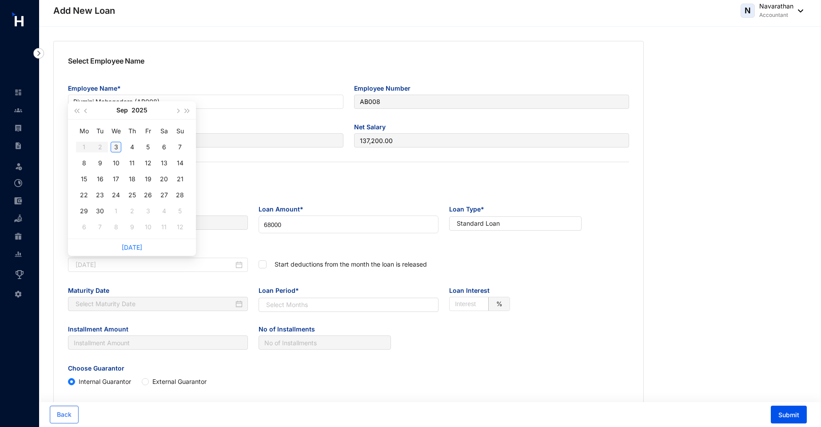
click at [115, 148] on div "3" at bounding box center [116, 147] width 11 height 11
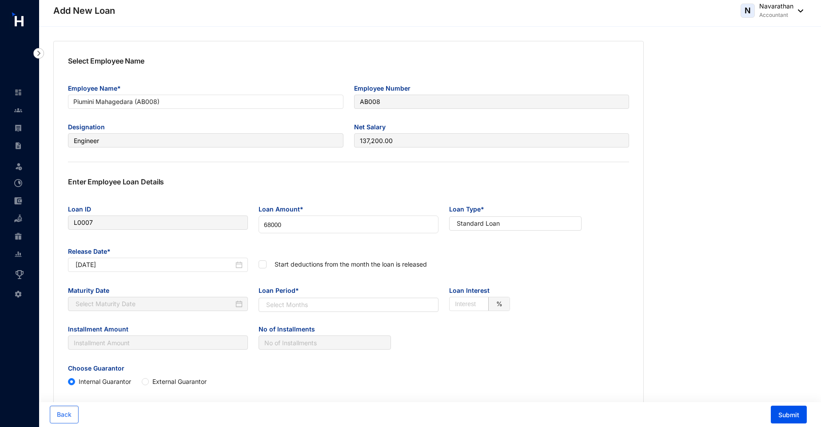
type input "[DATE]"
click at [263, 263] on input "checkbox" at bounding box center [262, 263] width 6 height 6
checkbox input "true"
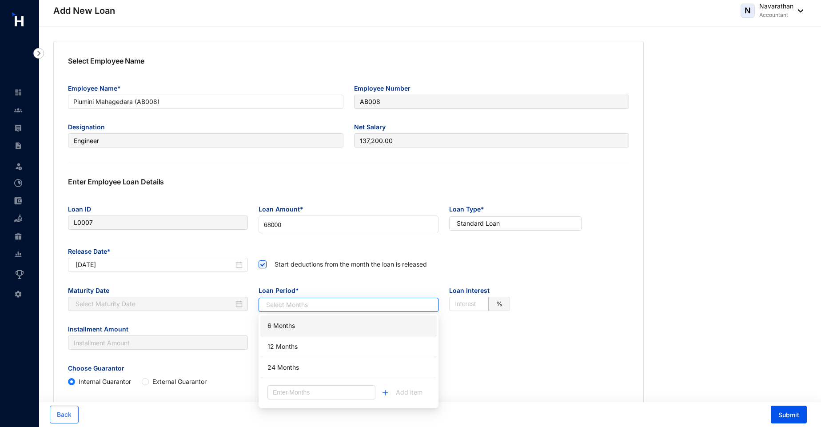
click at [301, 299] on input "search" at bounding box center [344, 304] width 164 height 13
click at [288, 319] on div "6 Months" at bounding box center [349, 326] width 166 height 16
type input "[DATE]"
type input "11333.33"
type input "6"
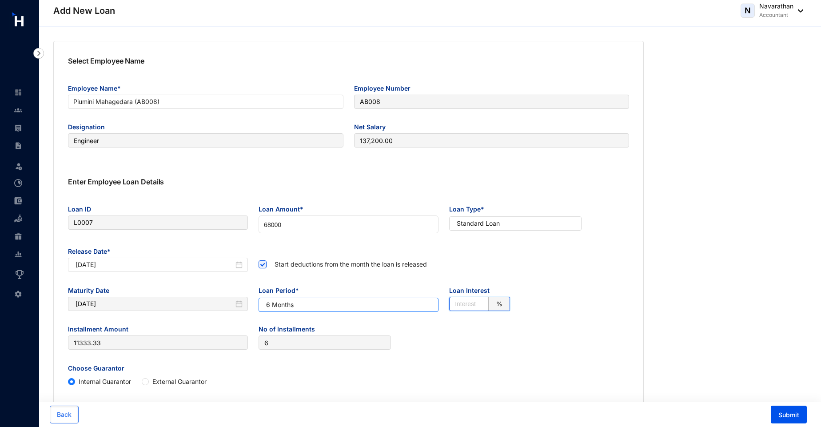
click at [462, 305] on input "text" at bounding box center [471, 303] width 32 height 13
type input "1"
type input "11390.00"
type input "1"
click at [267, 224] on input "68000" at bounding box center [348, 225] width 179 height 18
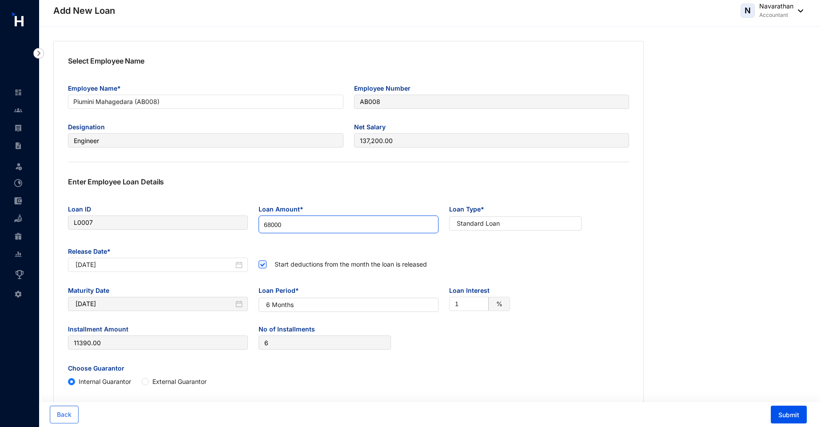
type input "8000"
type input "1340.00"
type input "78000"
type input "13065.00"
click at [327, 253] on div "Start deductions from the month the loan is released" at bounding box center [348, 263] width 191 height 39
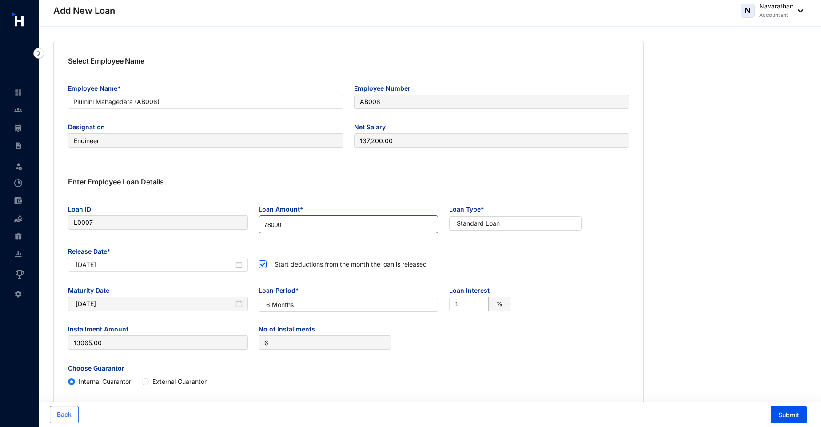
click at [268, 223] on input "78000" at bounding box center [348, 225] width 179 height 18
type input "8000"
type input "1340.00"
type input "88000"
type input "14740.00"
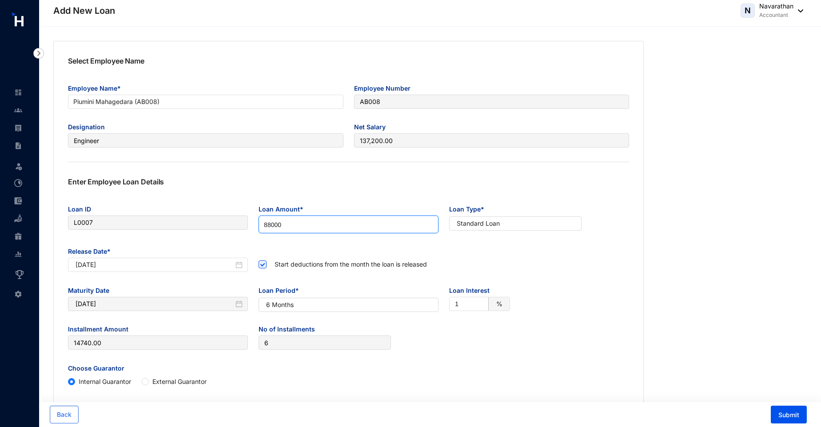
type input "88000"
click at [481, 255] on div "Release Date* [DATE] Start deductions from the month the loan is released" at bounding box center [349, 263] width 572 height 39
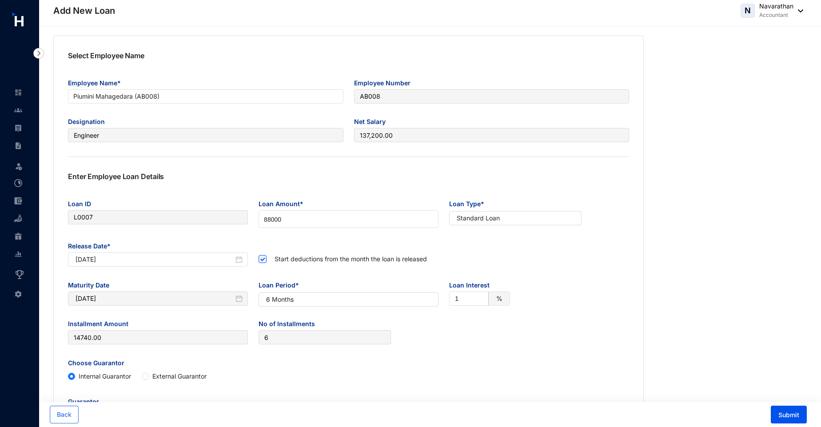
scroll to position [4, 0]
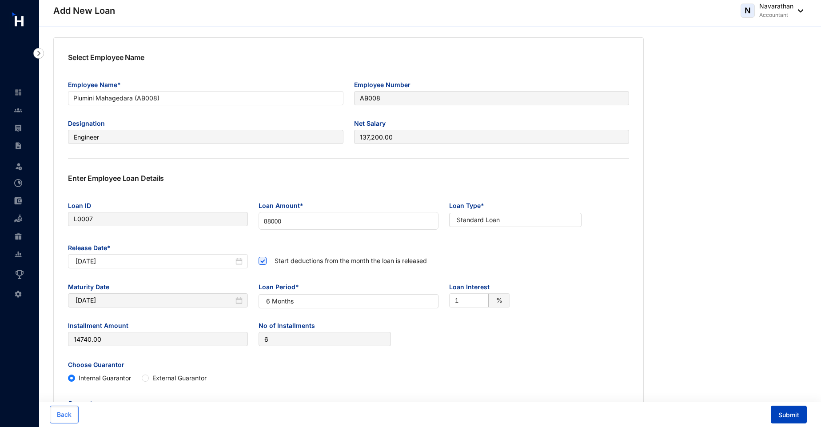
click at [791, 415] on span "Submit" at bounding box center [788, 415] width 21 height 9
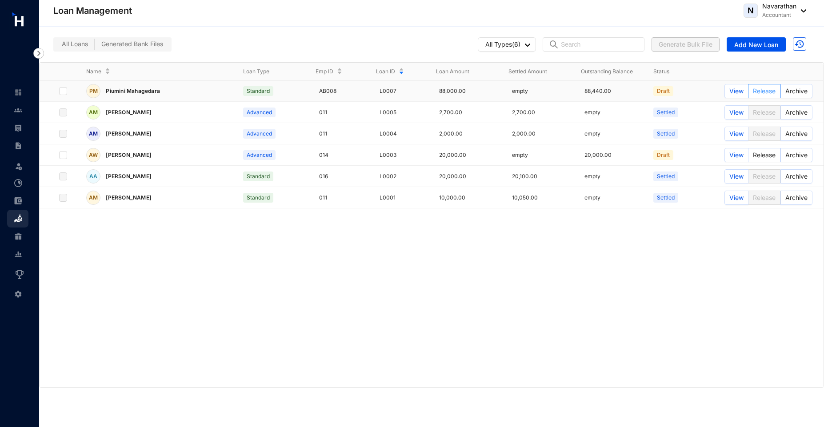
click at [770, 92] on span "Release" at bounding box center [764, 91] width 23 height 10
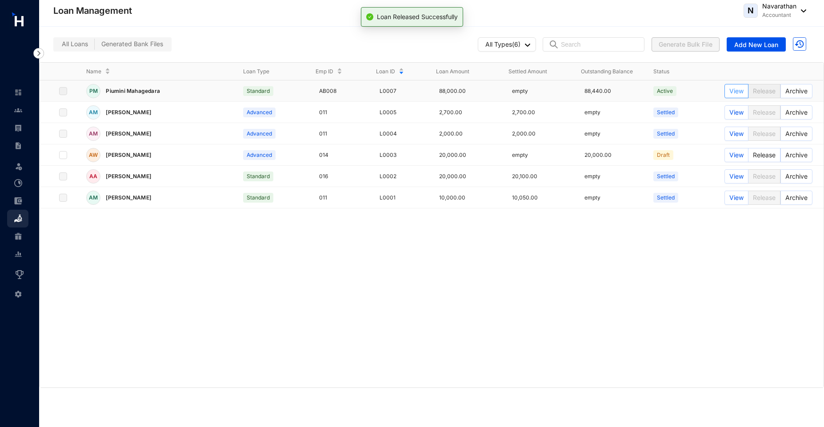
click at [733, 86] on span "View" at bounding box center [736, 91] width 14 height 10
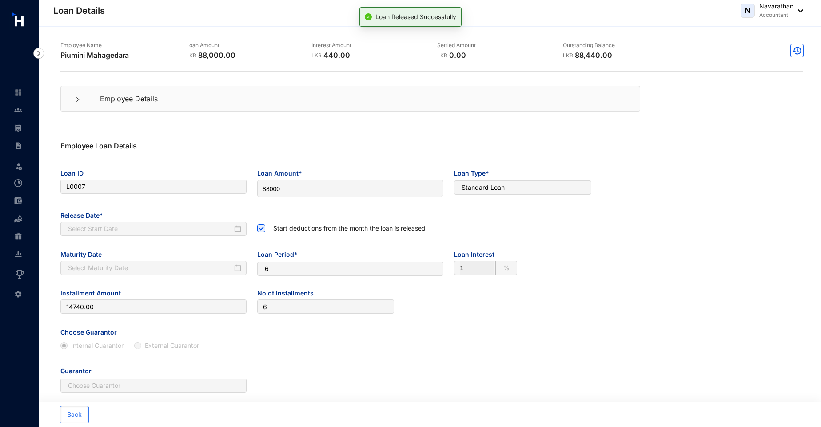
type input "L0007"
type input "88000"
checkbox input "true"
type input "[DATE]"
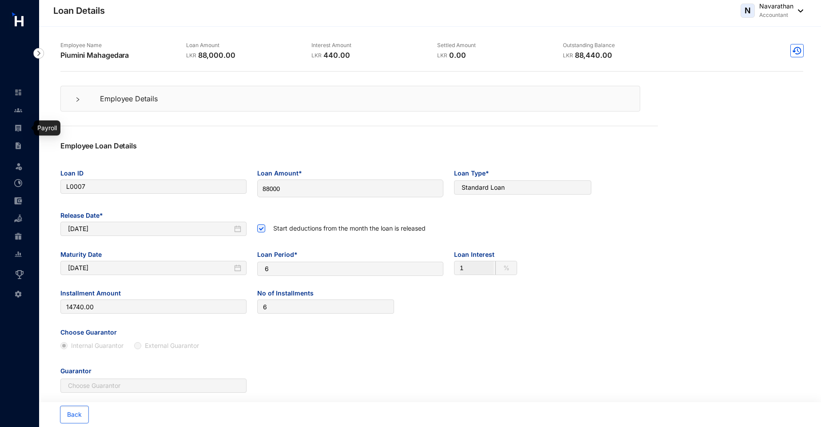
click at [20, 126] on img at bounding box center [18, 128] width 8 height 8
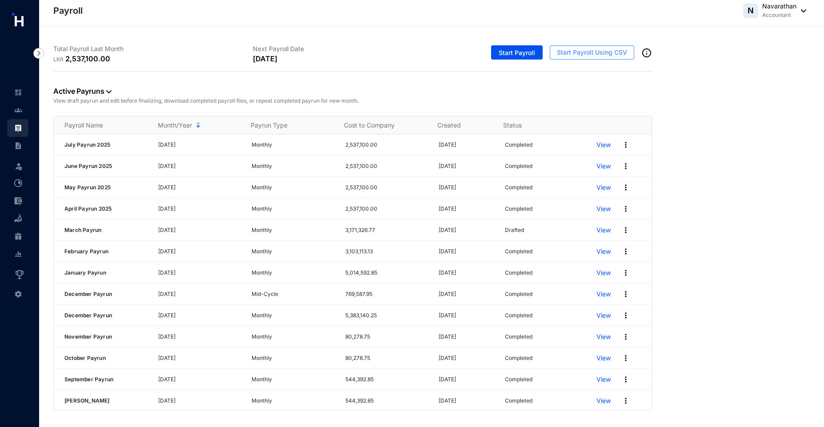
click at [577, 51] on span "Start Payroll Using CSV" at bounding box center [592, 52] width 70 height 9
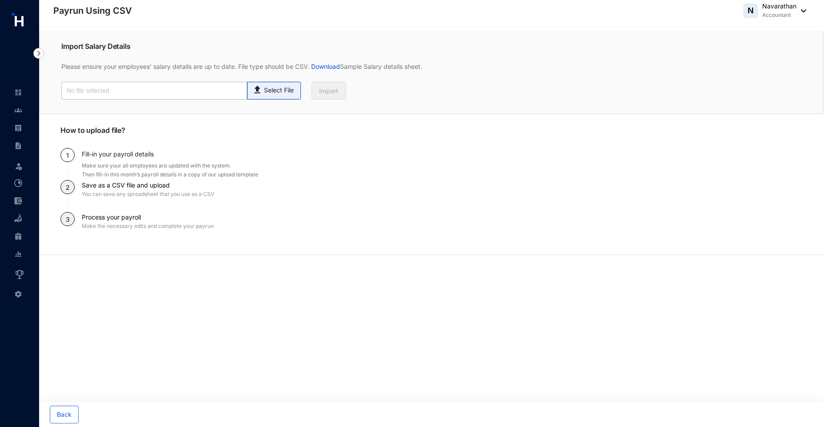
click at [276, 90] on p "Select File" at bounding box center [279, 90] width 30 height 9
click at [0, 0] on input "Select File" at bounding box center [0, 0] width 0 height 0
type input "Standard-v1.2.xlsx - Payroll.csv"
click at [335, 89] on span "Import" at bounding box center [328, 91] width 19 height 9
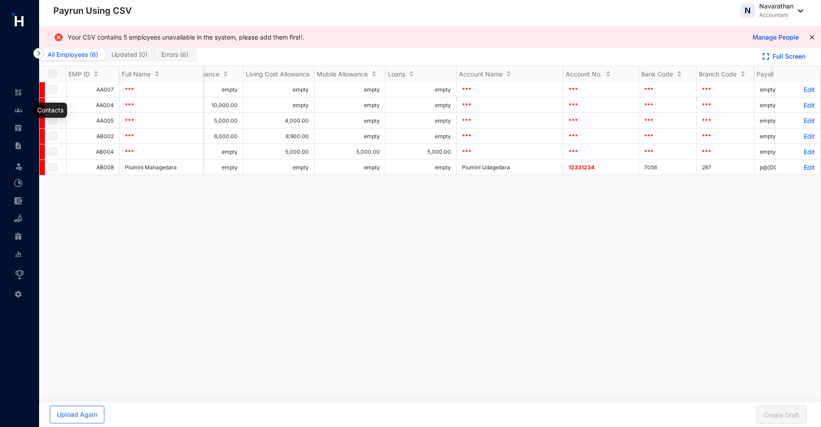
click at [17, 110] on img at bounding box center [18, 110] width 8 height 8
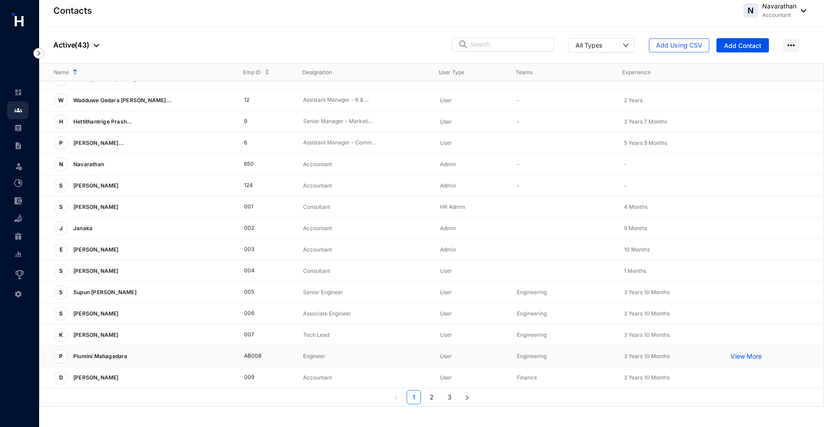
click at [738, 356] on p "View More" at bounding box center [748, 356] width 36 height 9
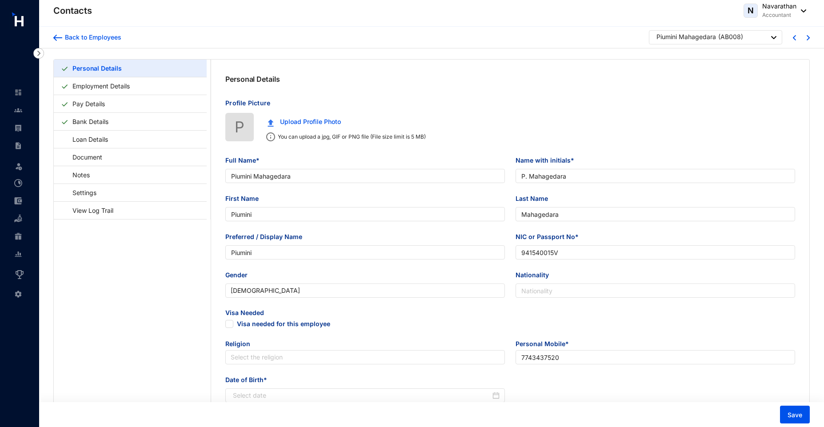
type input "[DATE]"
click at [112, 122] on link "Bank Details" at bounding box center [90, 121] width 43 height 18
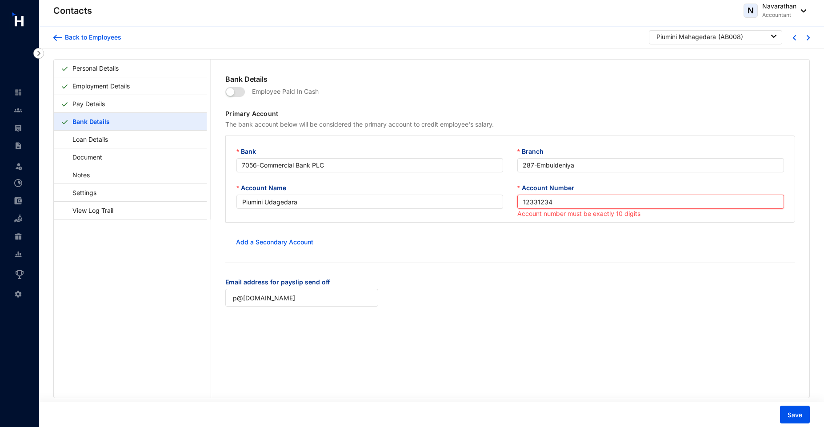
click at [557, 202] on input "12331234" at bounding box center [650, 202] width 267 height 14
type input "1"
click at [560, 288] on div "Email address for payslip send off p@[DOMAIN_NAME]" at bounding box center [510, 297] width 584 height 40
click at [797, 421] on button "Save" at bounding box center [795, 415] width 30 height 18
type input "12331234"
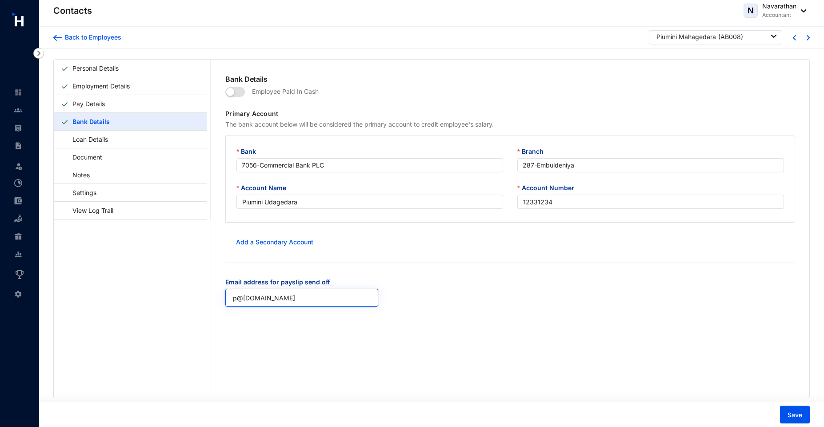
click at [235, 296] on input "p@[DOMAIN_NAME]" at bounding box center [301, 298] width 153 height 18
type input "t@[DOMAIN_NAME]"
click at [793, 411] on span "Save" at bounding box center [794, 415] width 15 height 9
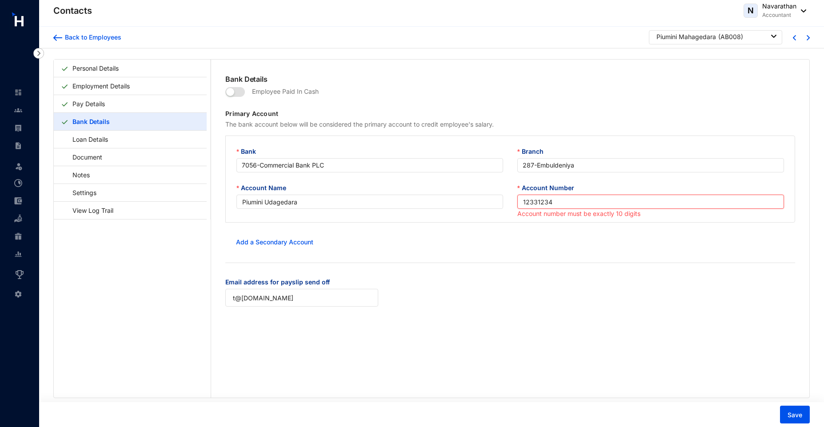
click at [567, 200] on input "12331234" at bounding box center [650, 202] width 267 height 14
type input "1"
click at [593, 289] on div "Email address for payslip send off t@[DOMAIN_NAME]" at bounding box center [510, 297] width 584 height 40
click at [794, 412] on span "Save" at bounding box center [794, 415] width 15 height 9
type input "12331234"
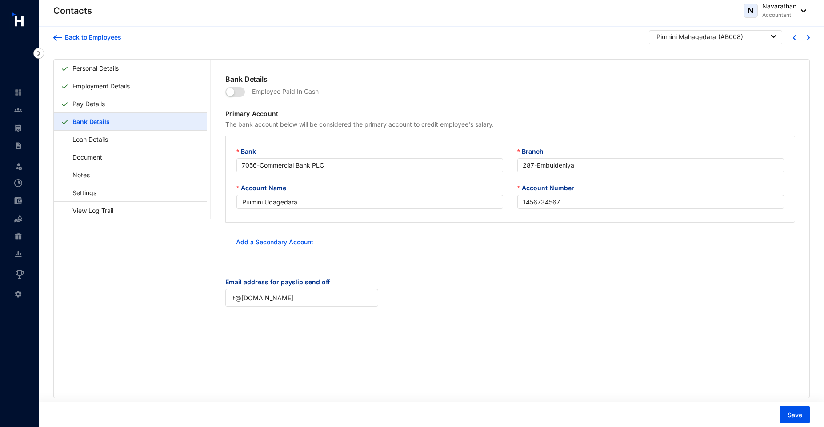
type input "p@[DOMAIN_NAME]"
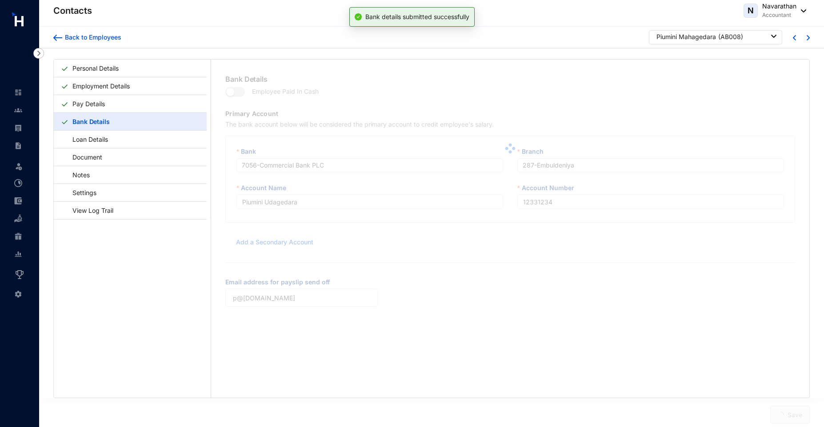
type input "1456734567"
type input "t@[DOMAIN_NAME]"
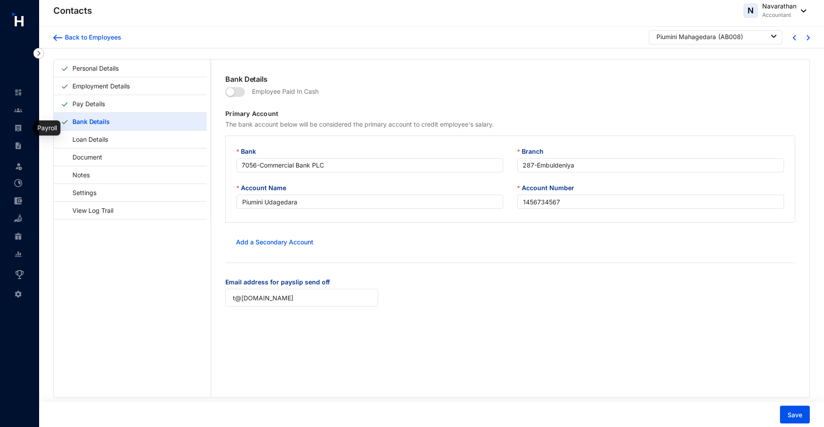
click at [18, 126] on img at bounding box center [18, 128] width 8 height 8
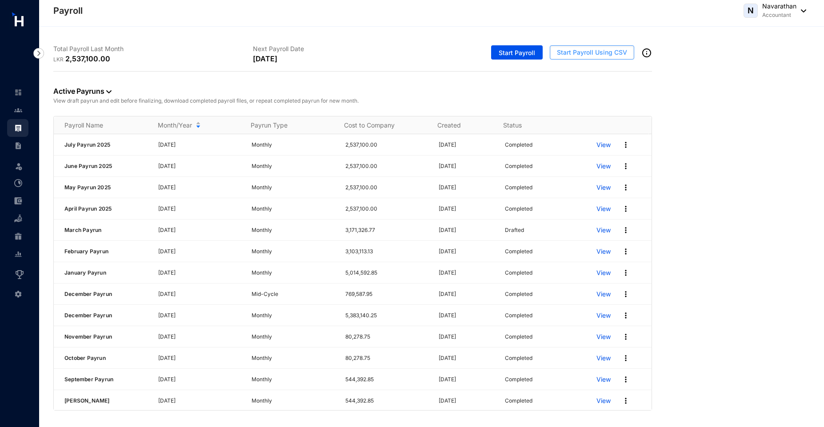
click at [579, 54] on span "Start Payroll Using CSV" at bounding box center [592, 52] width 70 height 9
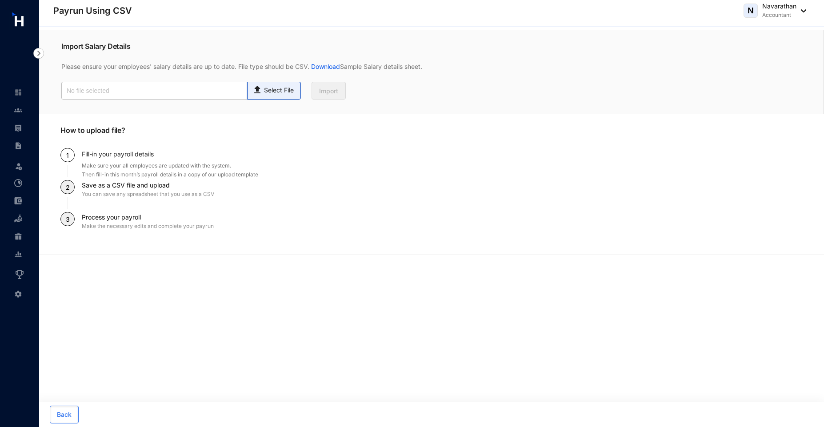
click at [280, 89] on p "Select File" at bounding box center [279, 90] width 30 height 9
click at [0, 0] on input "Select File" at bounding box center [0, 0] width 0 height 0
type input "Standard-v1.2.xlsx - Payroll.csv"
click at [324, 92] on span "Import" at bounding box center [328, 91] width 19 height 9
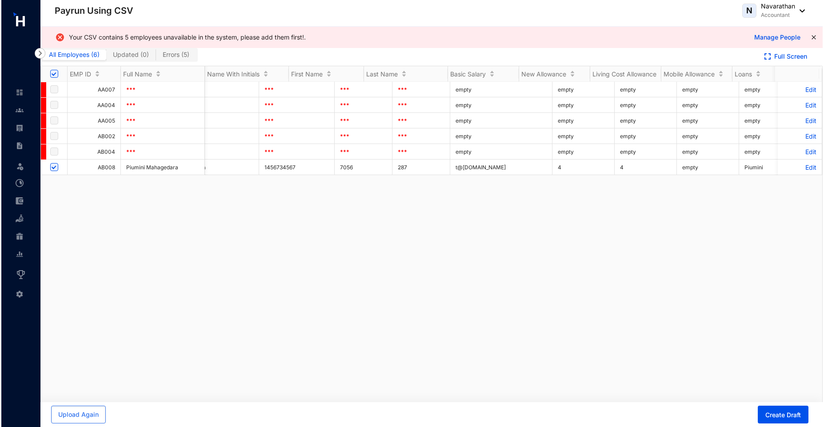
scroll to position [0, 965]
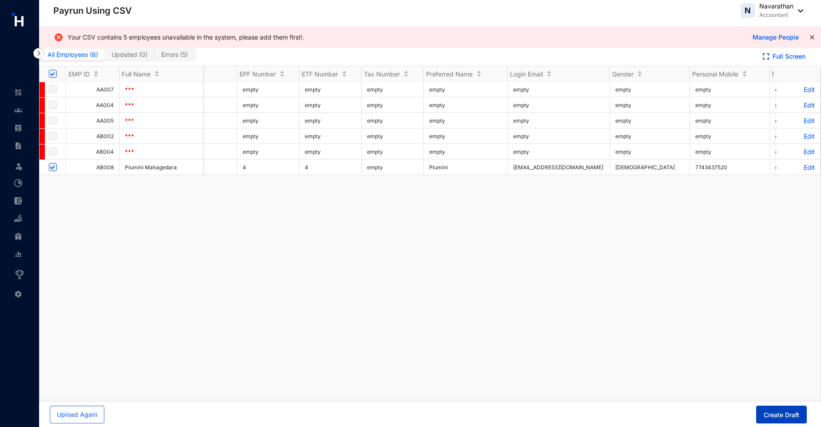
click at [782, 416] on span "Create Draft" at bounding box center [782, 415] width 36 height 9
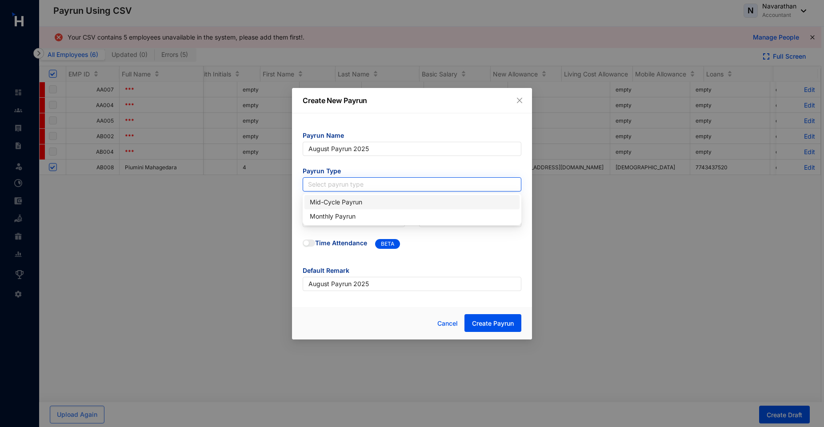
click at [345, 181] on input "search" at bounding box center [412, 184] width 208 height 13
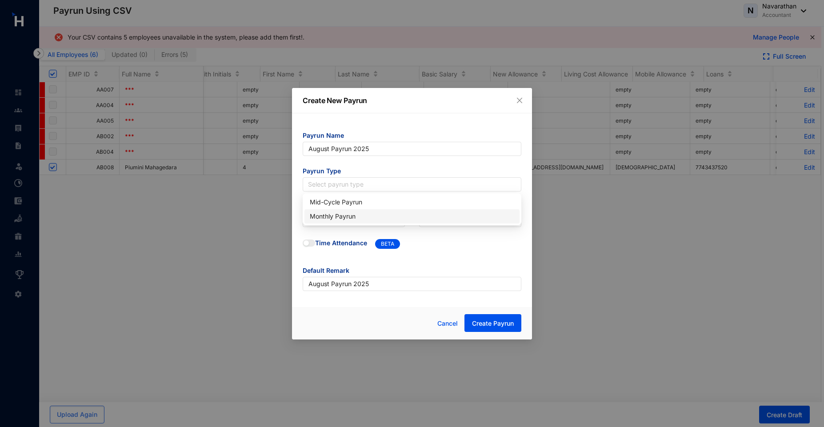
click at [340, 215] on div "Monthly Payrun" at bounding box center [412, 216] width 204 height 10
click at [321, 217] on input "search" at bounding box center [354, 219] width 92 height 13
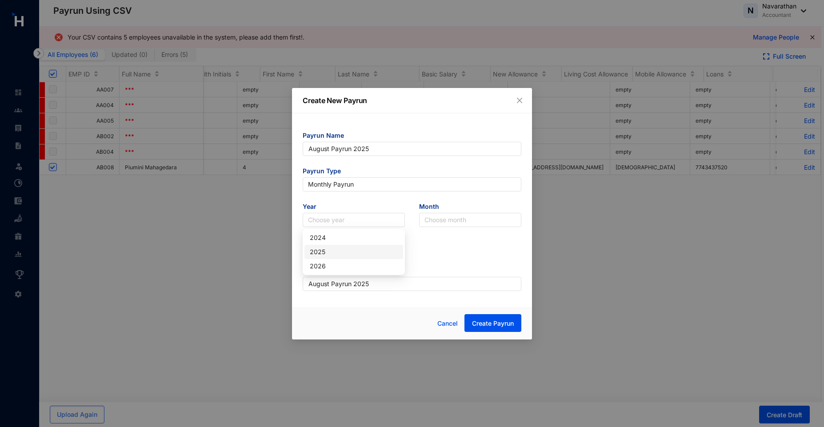
click at [326, 257] on div "2025" at bounding box center [353, 252] width 99 height 14
click at [434, 221] on input "search" at bounding box center [470, 219] width 92 height 13
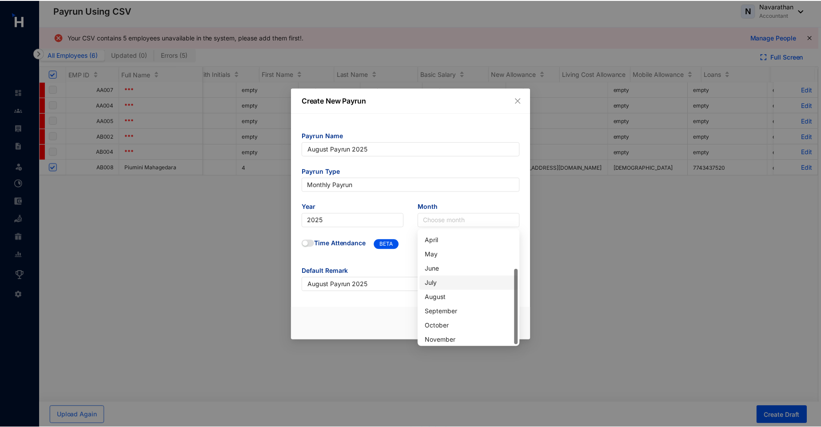
scroll to position [57, 0]
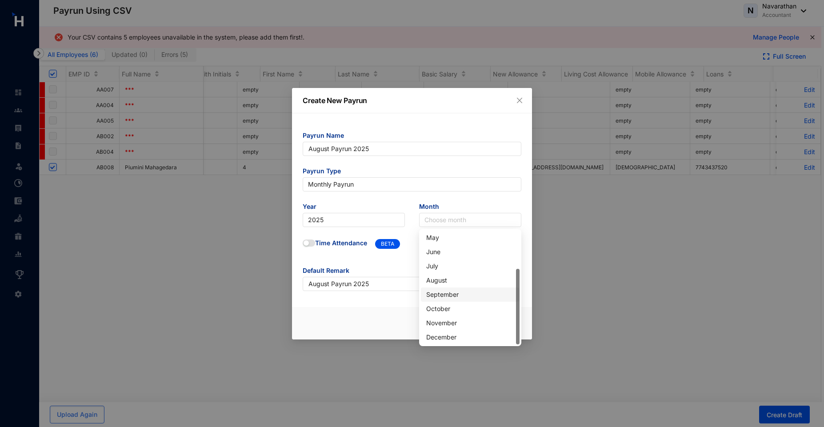
click at [439, 295] on div "September" at bounding box center [470, 295] width 88 height 10
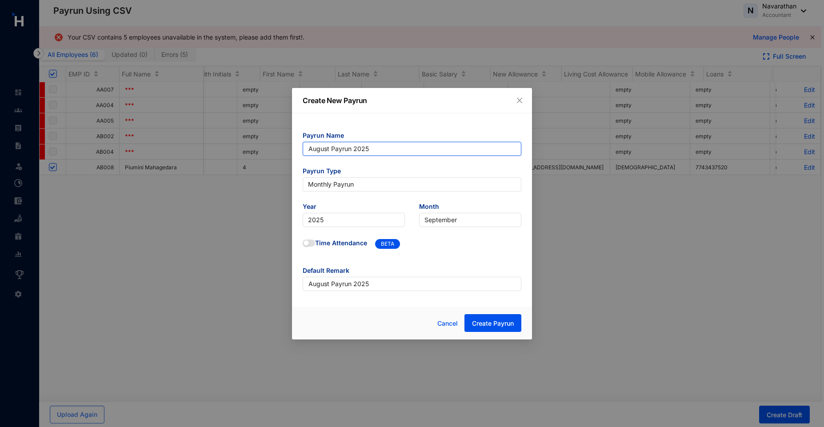
drag, startPoint x: 330, startPoint y: 149, endPoint x: 277, endPoint y: 139, distance: 53.9
click at [277, 139] on div "Create New Payrun Payrun Name August Payrun 2025 Payrun Type Monthly Payrun Yea…" at bounding box center [412, 213] width 824 height 427
type input "September Payrun 2025"
click at [489, 325] on span "Create Payrun" at bounding box center [493, 323] width 42 height 9
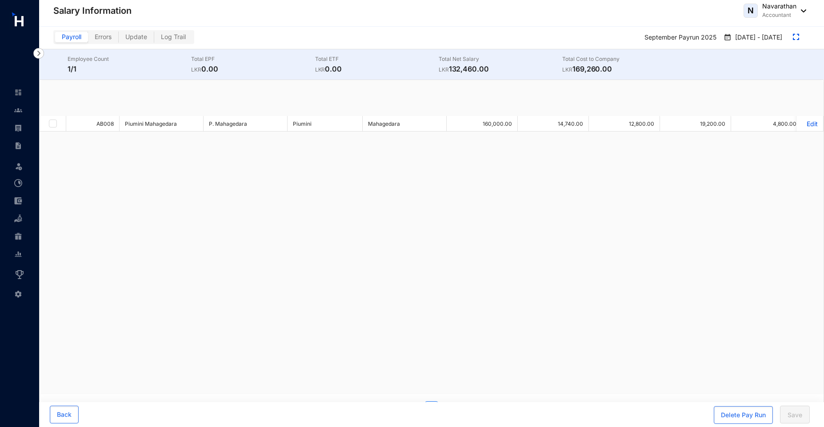
checkbox input "true"
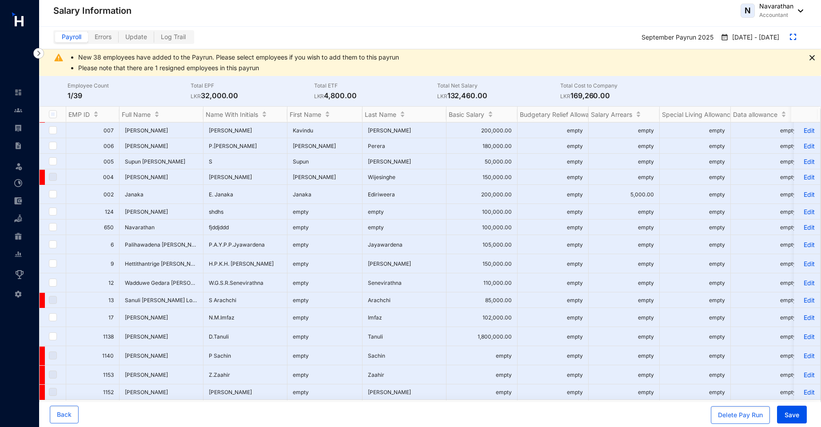
scroll to position [371, 0]
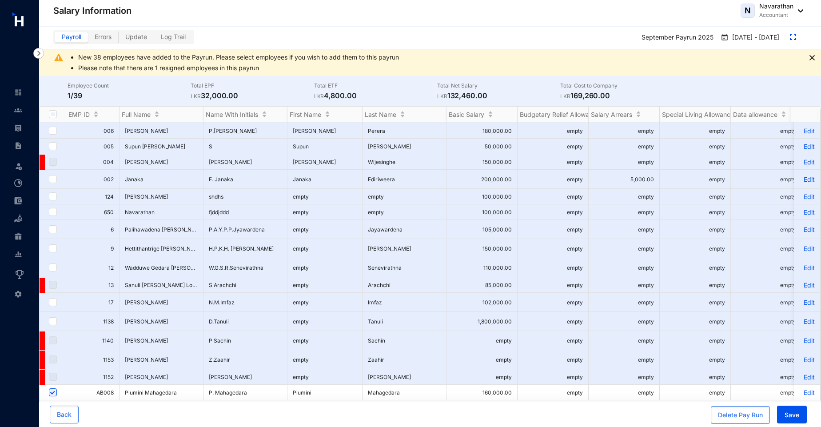
click at [804, 389] on p "Edit" at bounding box center [807, 393] width 16 height 8
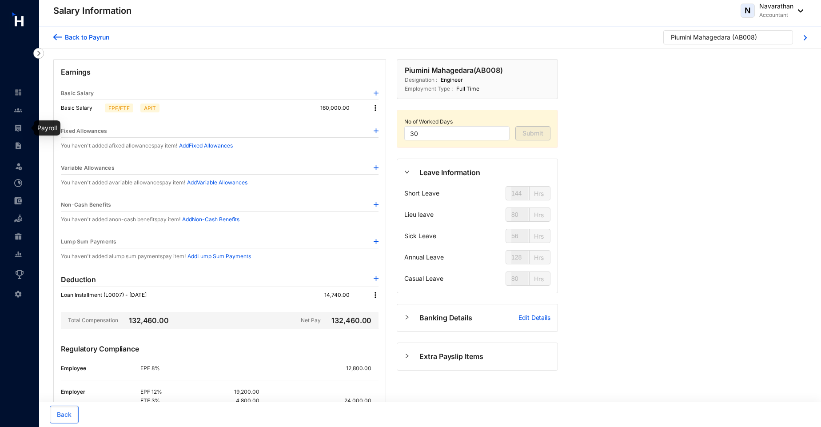
click at [17, 125] on img at bounding box center [18, 128] width 8 height 8
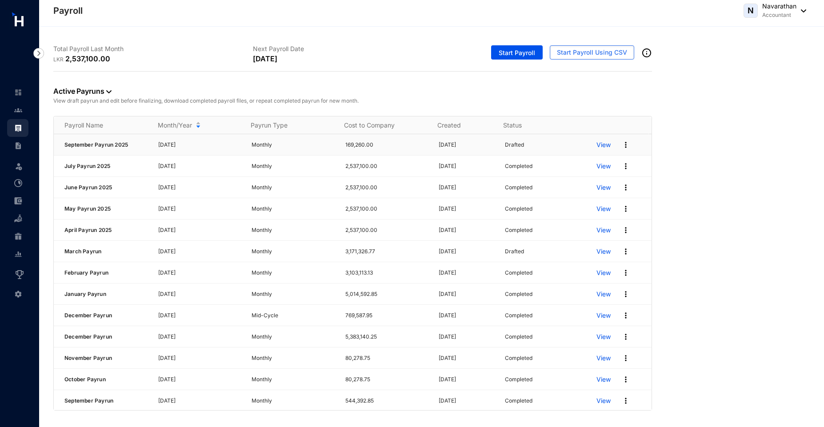
click at [621, 143] on img at bounding box center [625, 144] width 9 height 9
click at [585, 163] on p "Delete" at bounding box center [585, 163] width 63 height 15
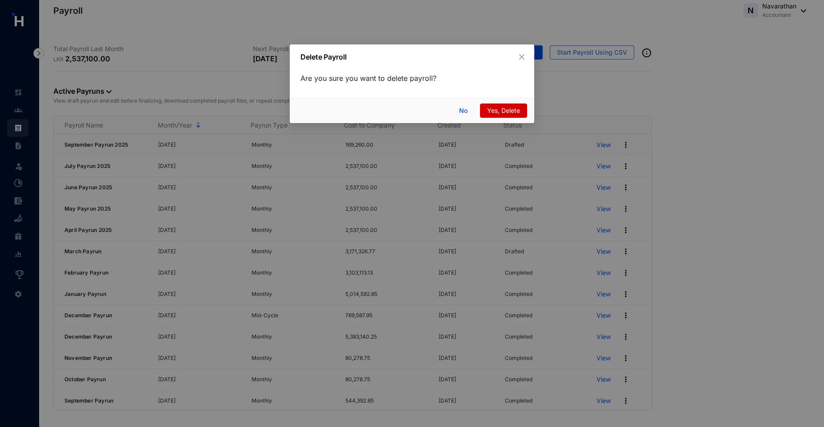
click at [499, 111] on span "Yes, Delete" at bounding box center [503, 111] width 33 height 10
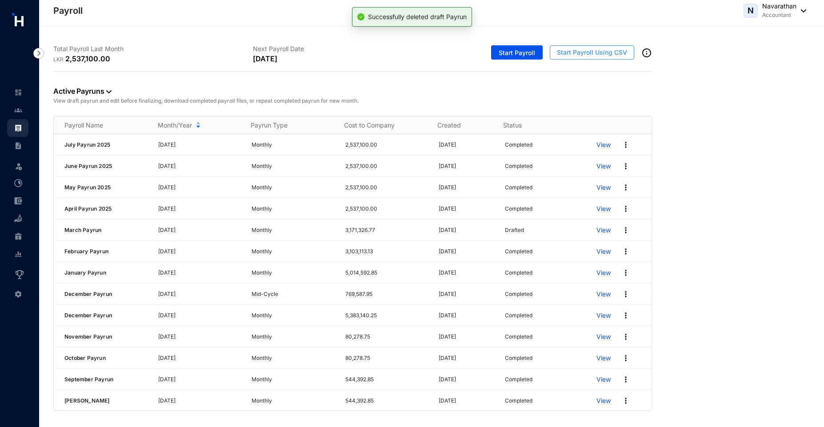
click at [582, 53] on span "Start Payroll Using CSV" at bounding box center [592, 52] width 70 height 9
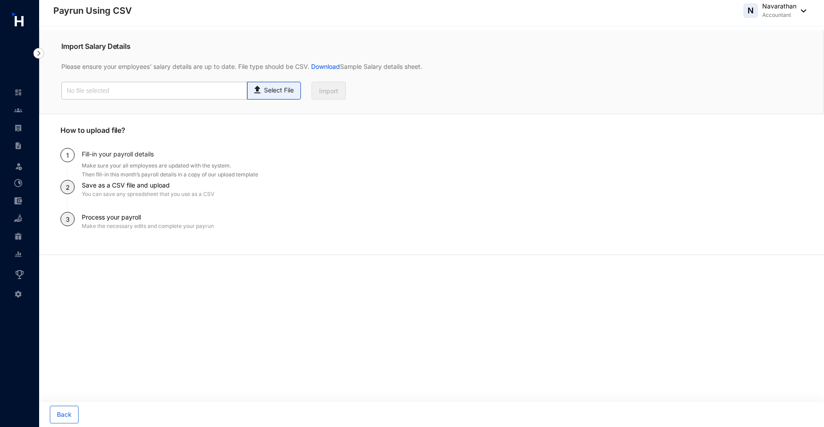
click at [273, 91] on p "Select File" at bounding box center [279, 90] width 30 height 9
click at [0, 0] on input "Select File" at bounding box center [0, 0] width 0 height 0
type input "Standard-v1.2.xlsx - Payroll.csv"
click at [336, 92] on span "Import" at bounding box center [328, 91] width 19 height 9
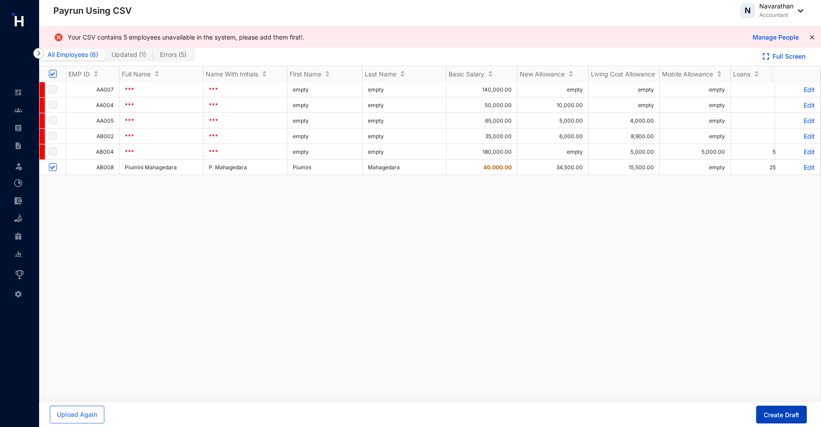
click at [783, 418] on span "Create Draft" at bounding box center [782, 415] width 36 height 9
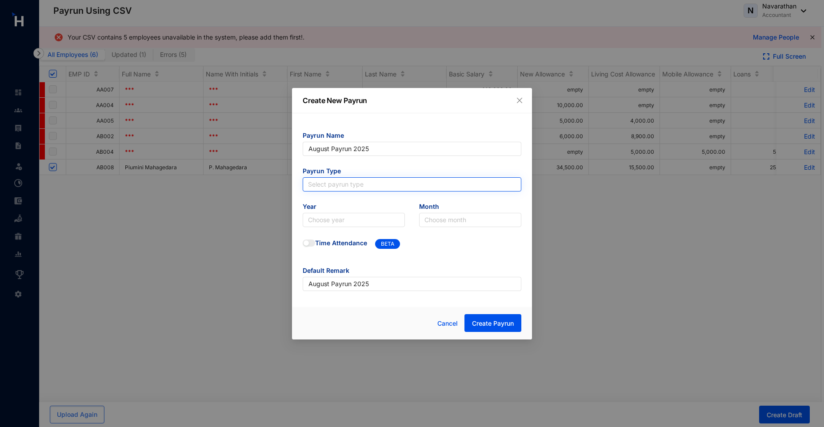
click at [327, 184] on input "search" at bounding box center [412, 184] width 208 height 13
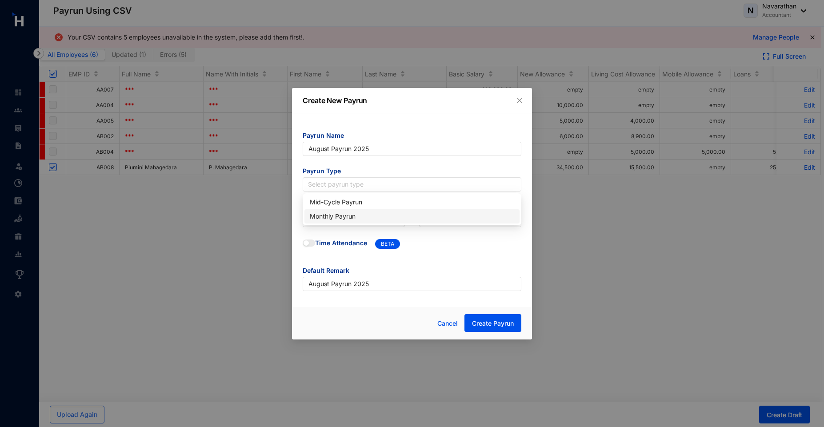
click at [331, 217] on div "Monthly Payrun" at bounding box center [412, 216] width 204 height 10
click at [331, 217] on input "search" at bounding box center [354, 219] width 92 height 13
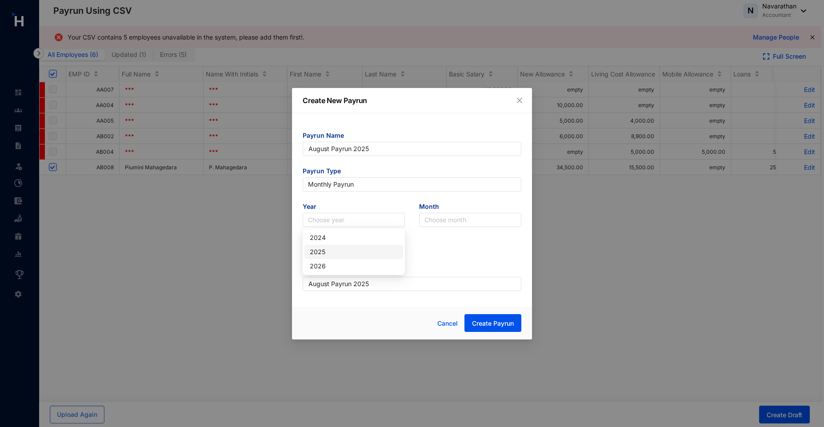
click at [321, 248] on div "2025" at bounding box center [354, 252] width 88 height 10
click at [436, 220] on input "search" at bounding box center [470, 219] width 92 height 13
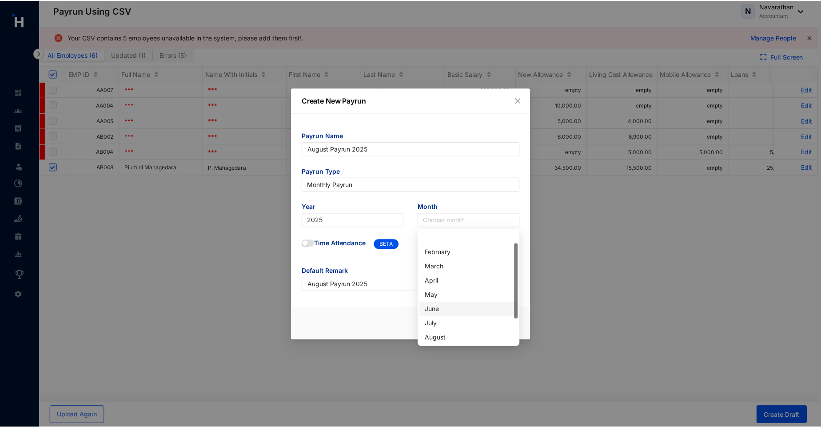
scroll to position [57, 0]
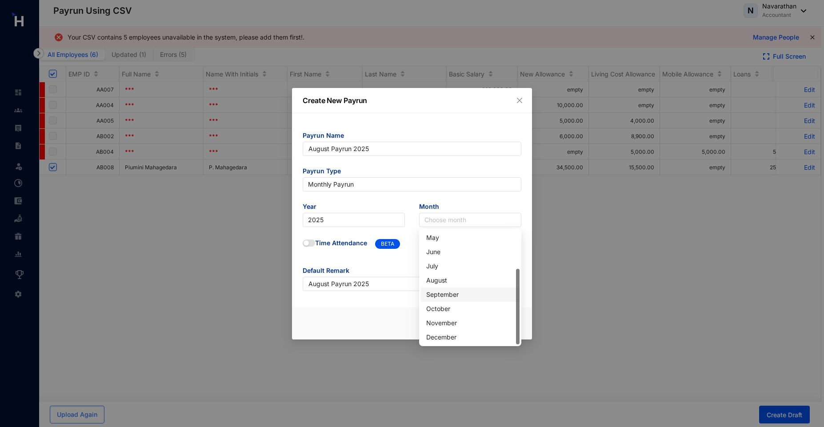
click at [447, 292] on div "September" at bounding box center [470, 295] width 88 height 10
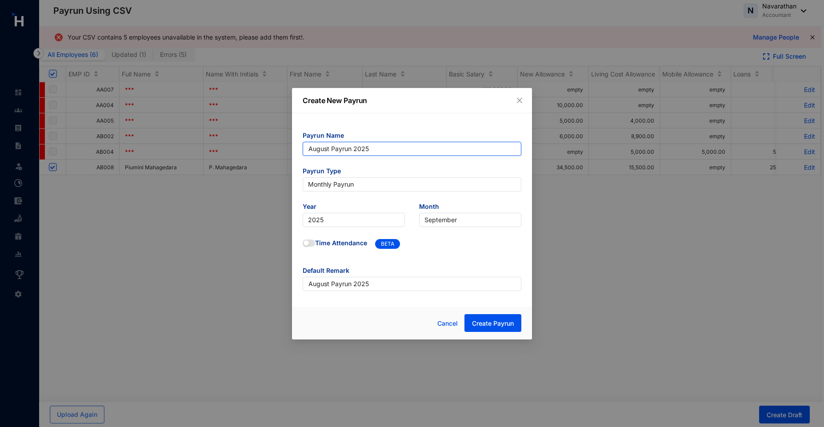
drag, startPoint x: 328, startPoint y: 148, endPoint x: 255, endPoint y: 137, distance: 74.6
click at [255, 137] on div "Create New Payrun Payrun Name August Payrun 2025 Payrun Type Monthly Payrun Yea…" at bounding box center [412, 213] width 824 height 427
type input "September Payrun 2025"
click at [489, 323] on span "Create Payrun" at bounding box center [493, 323] width 42 height 9
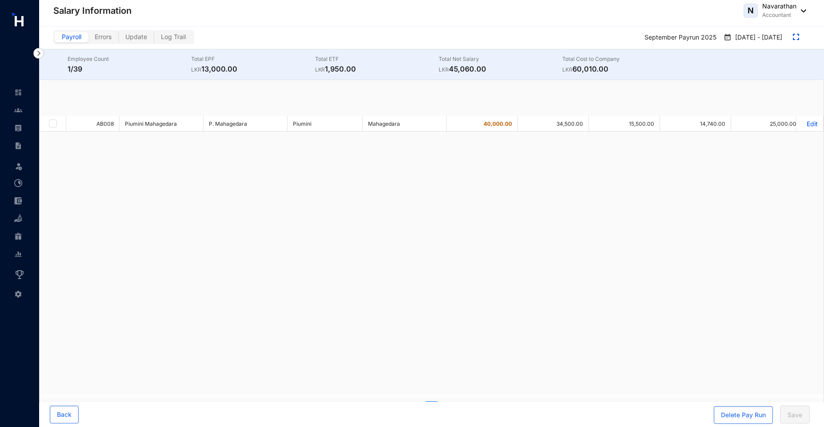
checkbox input "true"
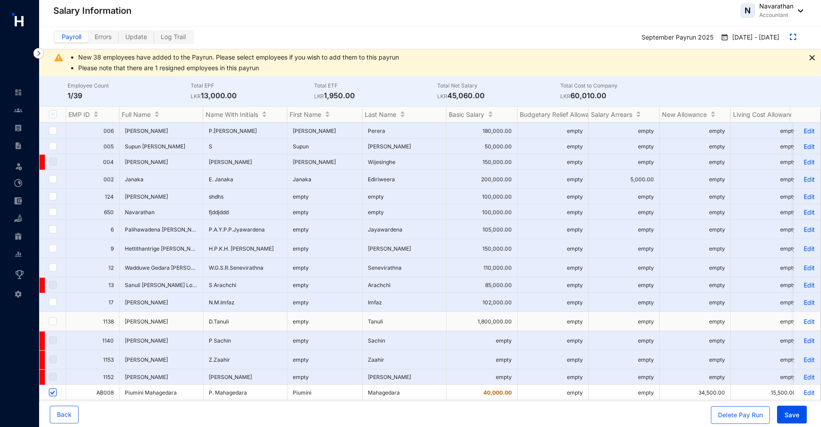
scroll to position [27, 0]
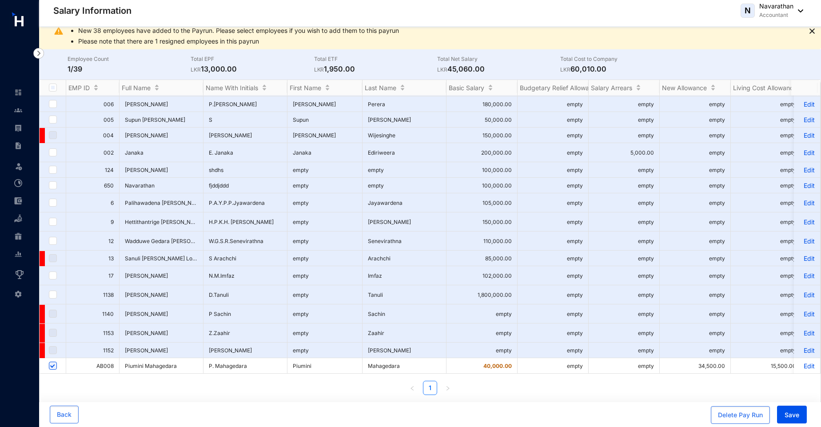
click at [800, 362] on p "Edit" at bounding box center [807, 366] width 16 height 8
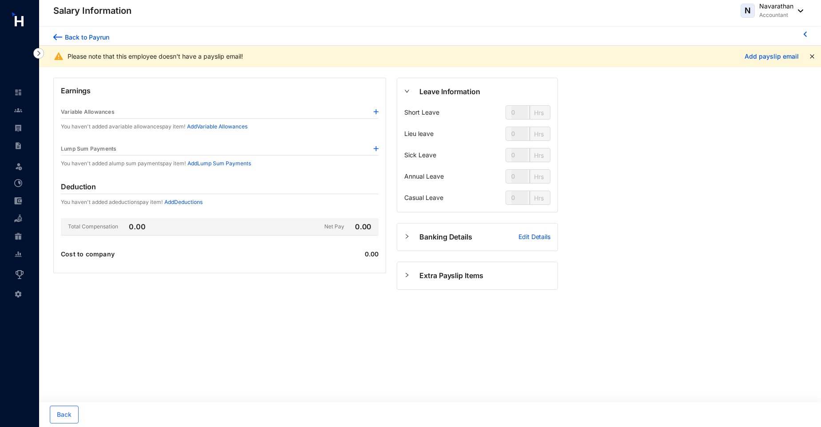
type input "144"
type input "80"
type input "56"
type input "128"
type input "80"
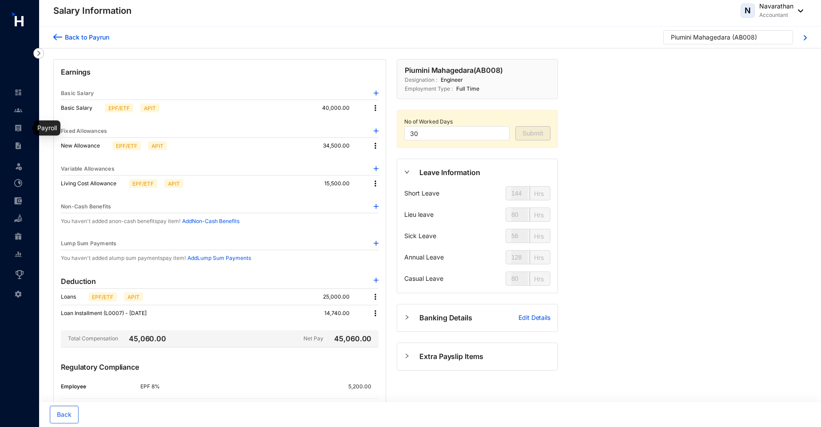
click at [19, 128] on img at bounding box center [18, 128] width 8 height 8
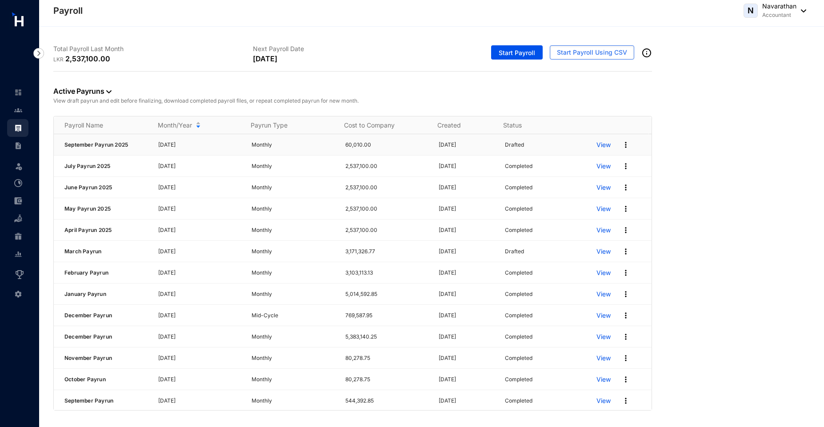
click at [621, 144] on img at bounding box center [625, 144] width 9 height 9
click at [566, 166] on p "Delete" at bounding box center [585, 163] width 63 height 15
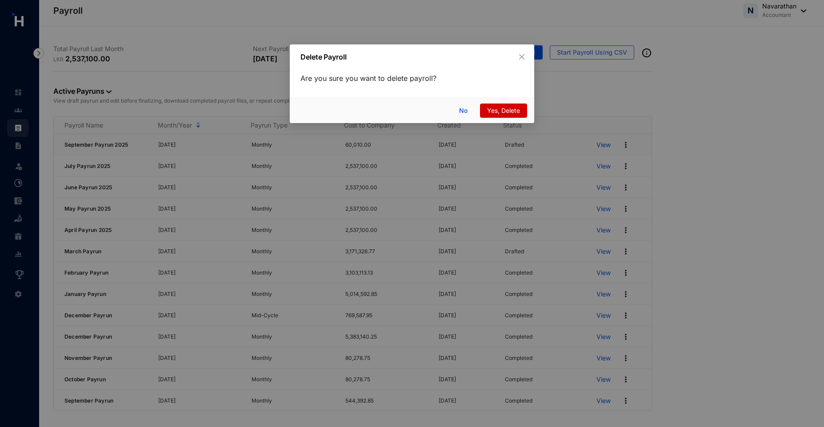
click at [503, 112] on span "Yes, Delete" at bounding box center [503, 111] width 33 height 10
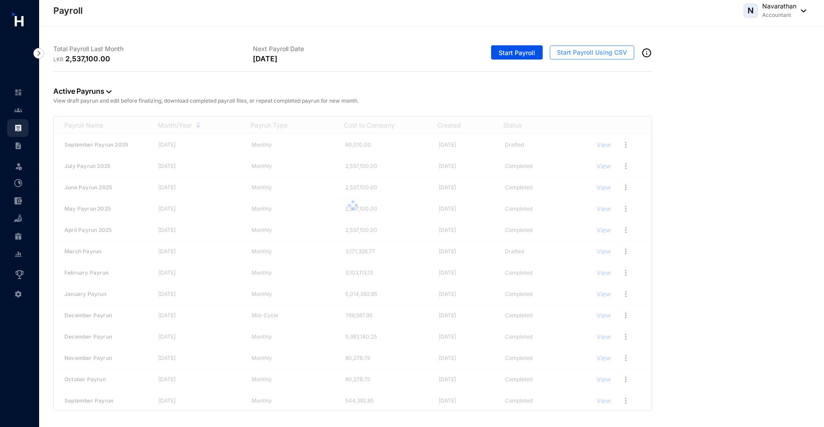
click at [598, 52] on span "Start Payroll Using CSV" at bounding box center [592, 52] width 70 height 9
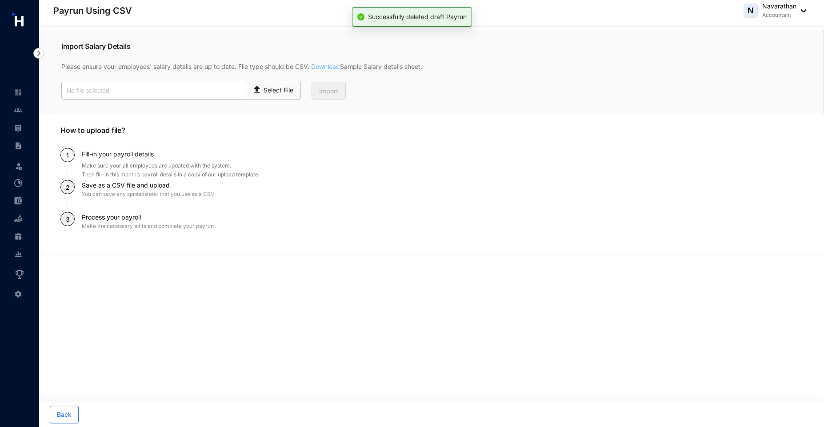
click at [331, 68] on link "Download" at bounding box center [324, 67] width 31 height 8
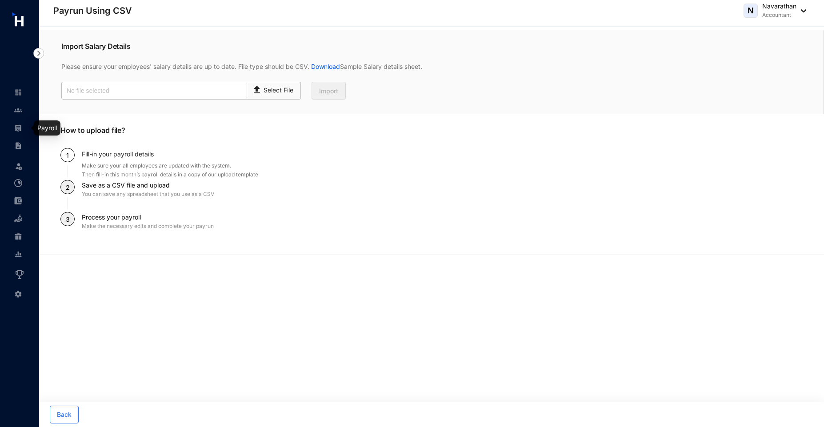
click at [16, 129] on img at bounding box center [18, 128] width 8 height 8
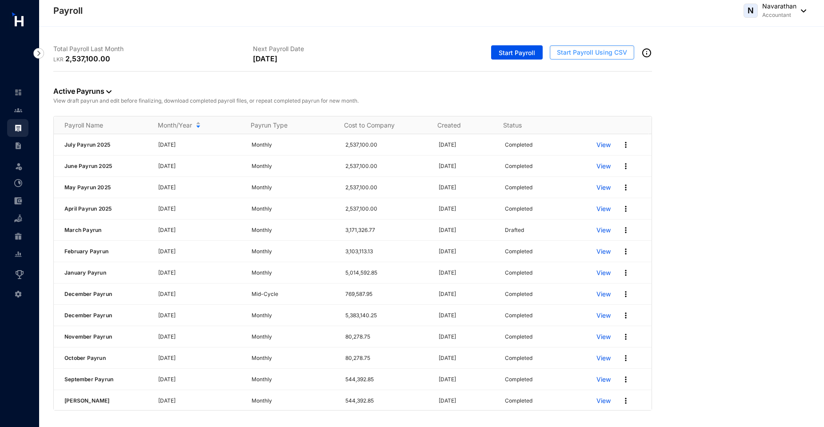
click at [582, 50] on span "Start Payroll Using CSV" at bounding box center [592, 52] width 70 height 9
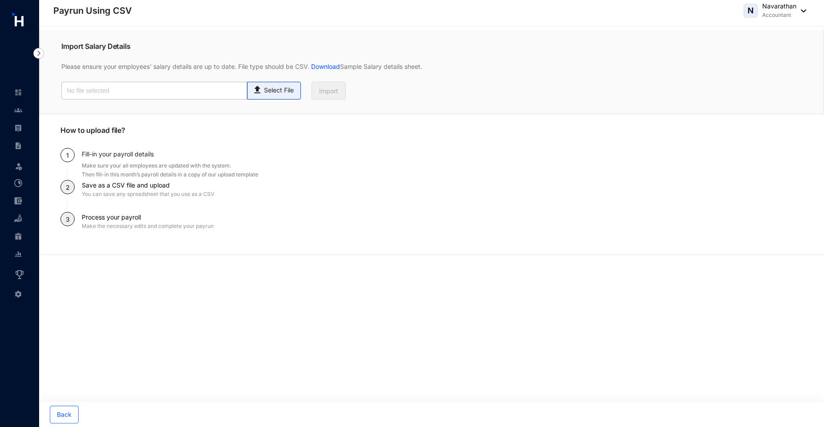
click at [273, 89] on p "Select File" at bounding box center [279, 90] width 30 height 9
click at [0, 0] on input "Select File" at bounding box center [0, 0] width 0 height 0
type input "Standard-v1.2.xlsx - Payroll.csv"
click at [333, 93] on span "Import" at bounding box center [328, 91] width 19 height 9
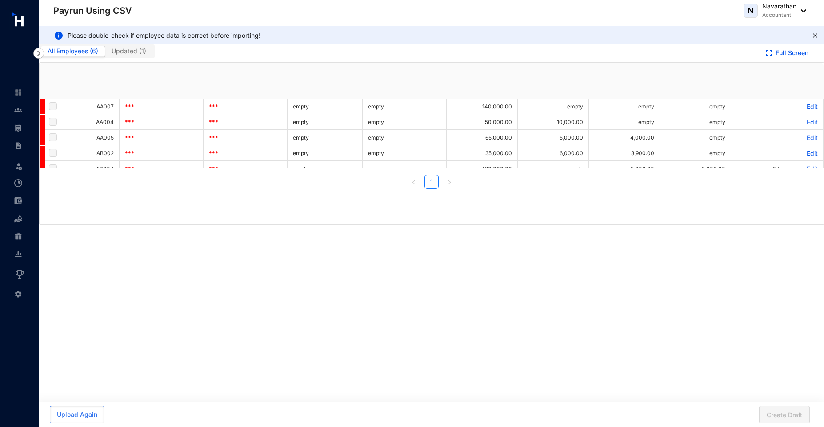
checkbox input "true"
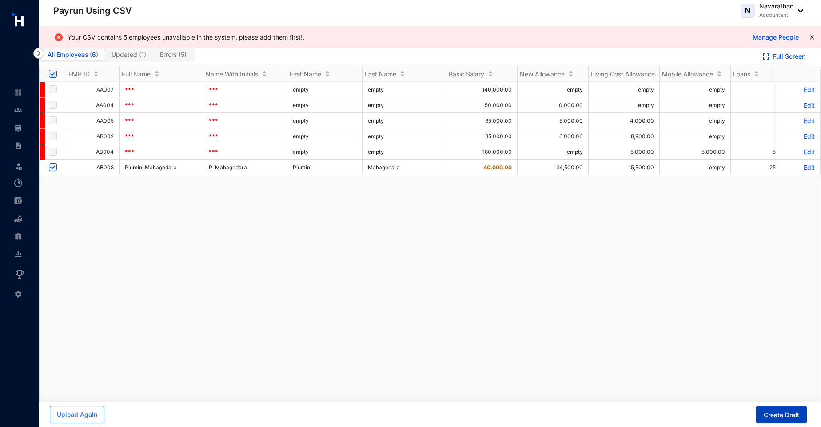
click at [786, 416] on span "Create Draft" at bounding box center [782, 415] width 36 height 9
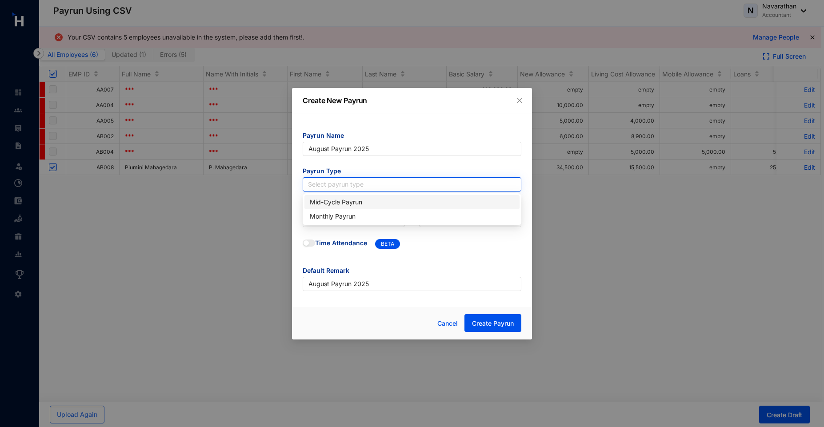
click at [319, 183] on input "search" at bounding box center [412, 184] width 208 height 13
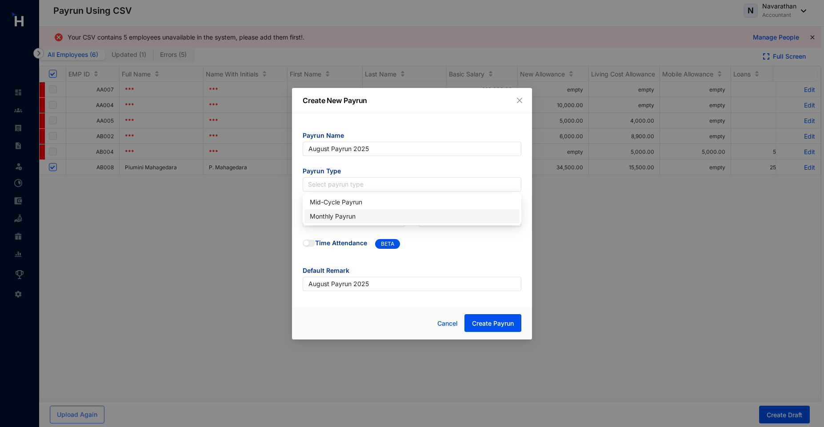
click at [327, 217] on div "Monthly Payrun" at bounding box center [412, 216] width 204 height 10
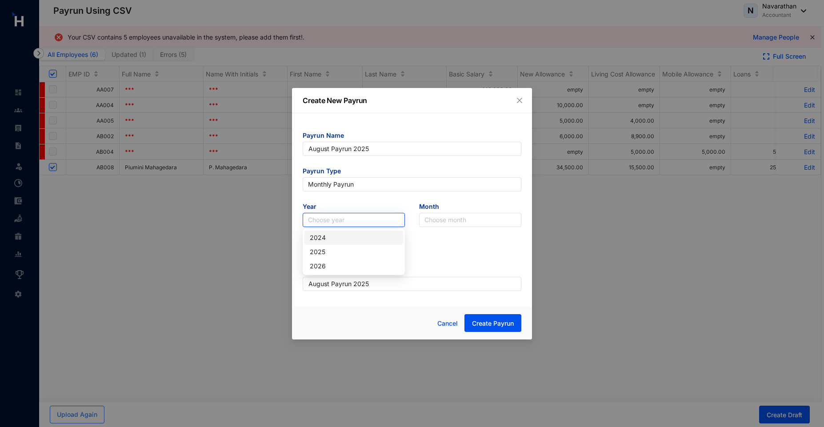
click at [326, 223] on input "search" at bounding box center [354, 219] width 92 height 13
click at [322, 251] on div "2025" at bounding box center [354, 252] width 88 height 10
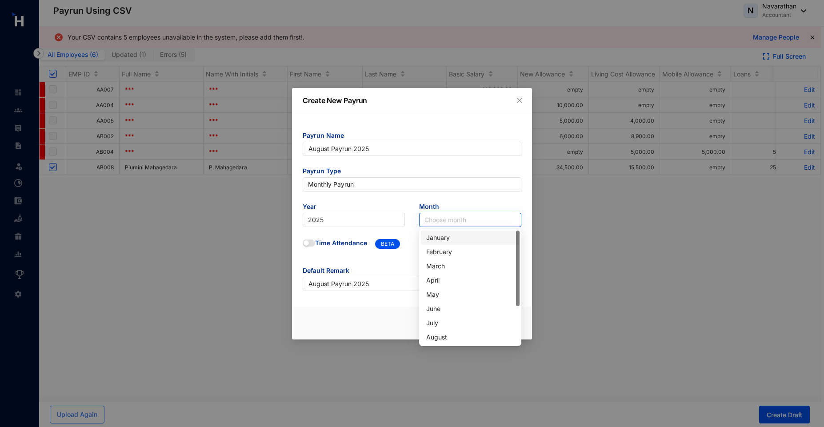
click at [449, 219] on input "search" at bounding box center [470, 219] width 92 height 13
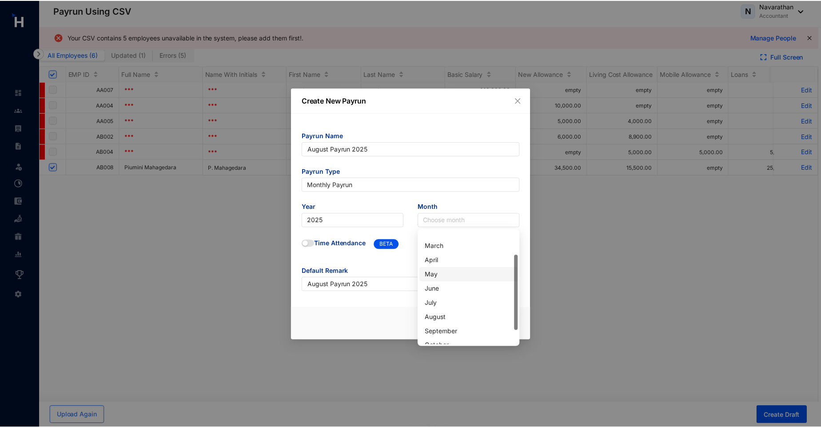
scroll to position [36, 0]
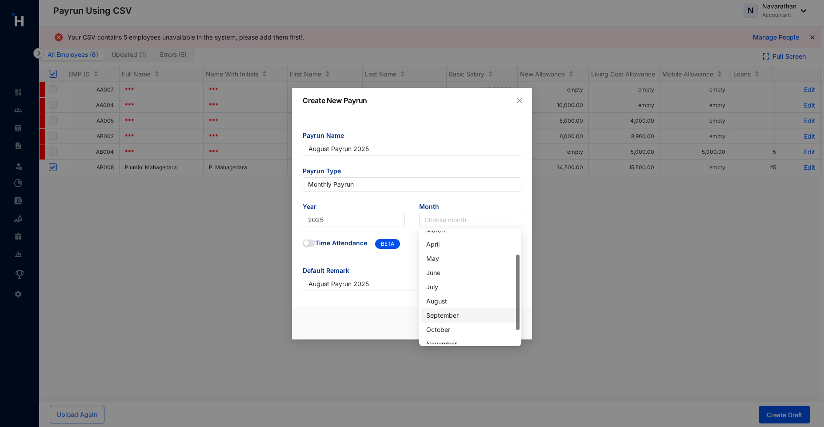
click at [440, 317] on div "September" at bounding box center [470, 316] width 88 height 10
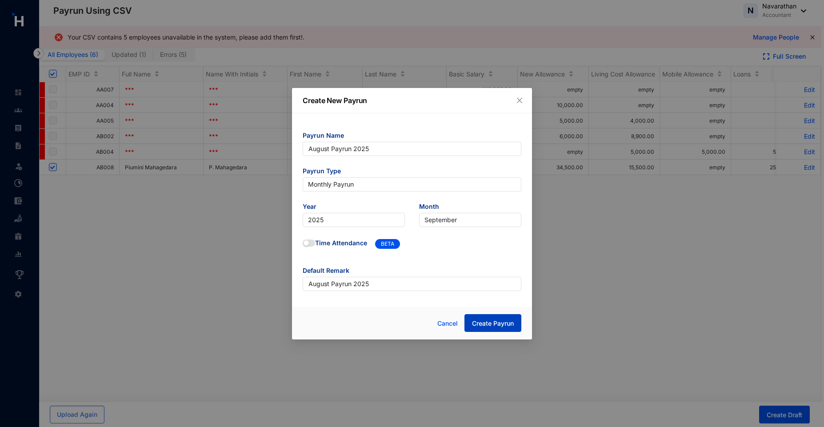
click at [494, 326] on span "Create Payrun" at bounding box center [493, 323] width 42 height 9
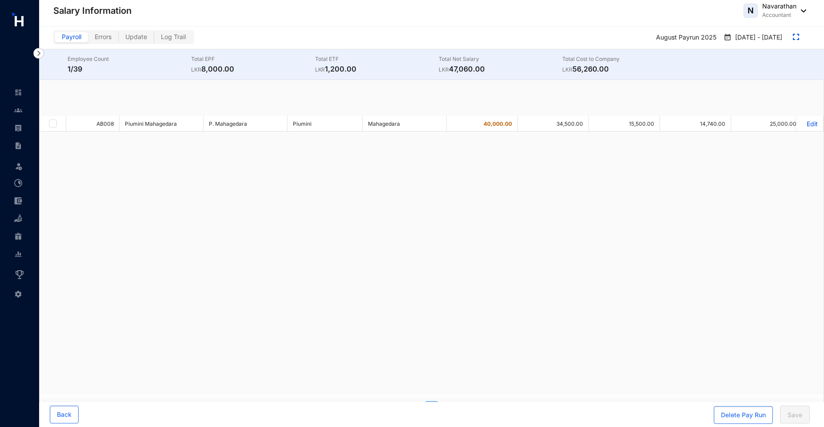
checkbox input "true"
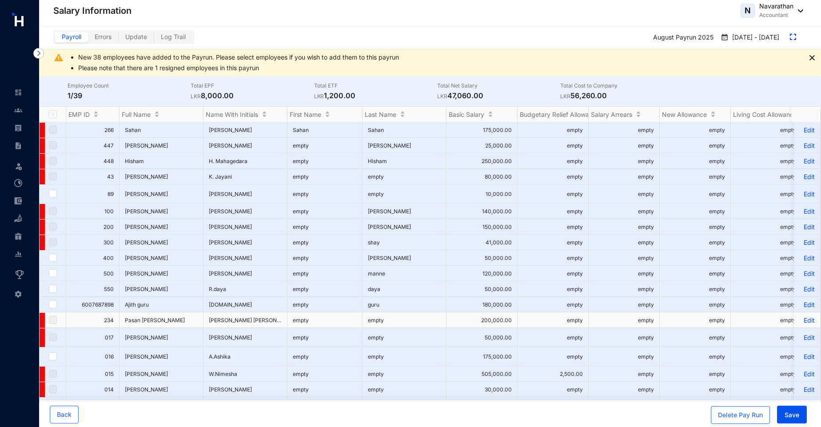
scroll to position [371, 0]
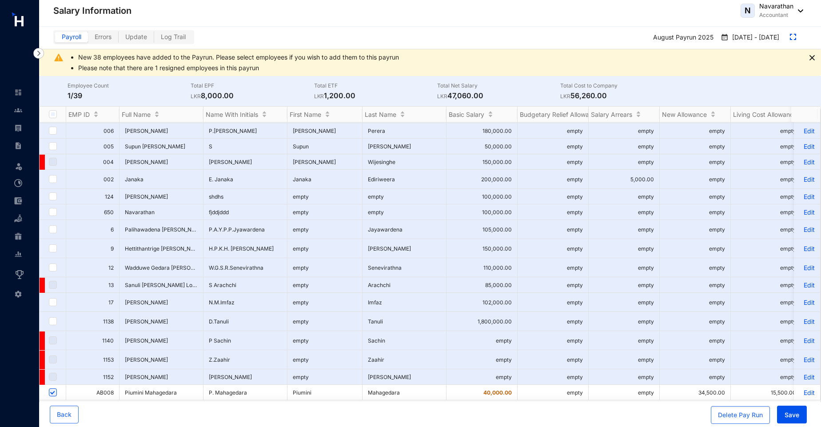
click at [803, 389] on p "Edit" at bounding box center [807, 393] width 16 height 8
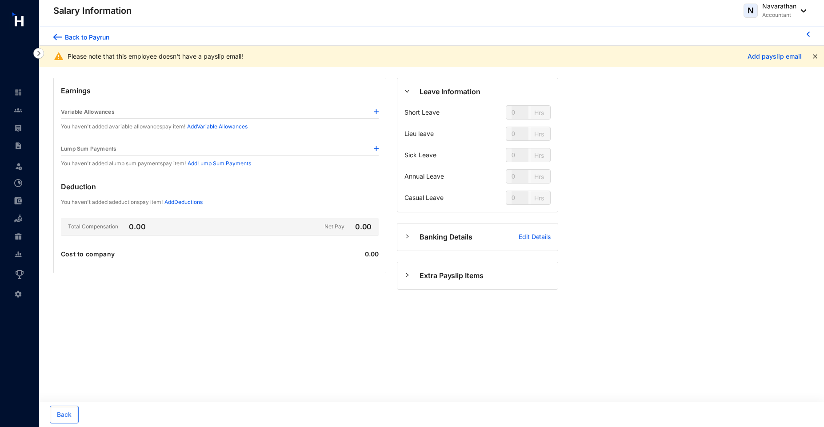
type input "144"
type input "80"
type input "56"
type input "128"
type input "80"
